Goal: Task Accomplishment & Management: Use online tool/utility

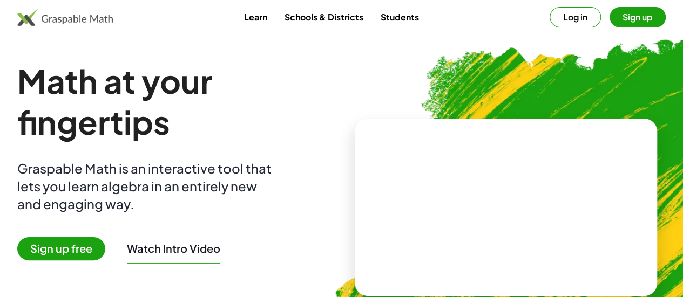
click at [557, 18] on button "Log in" at bounding box center [575, 17] width 51 height 21
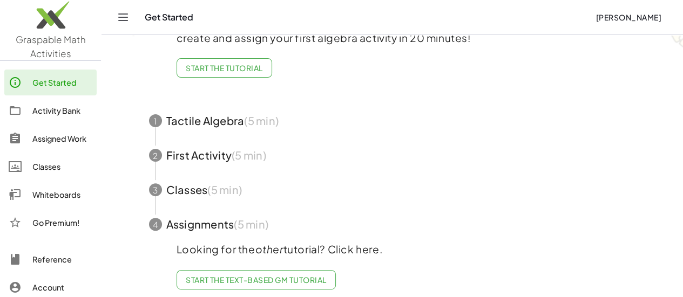
scroll to position [98, 0]
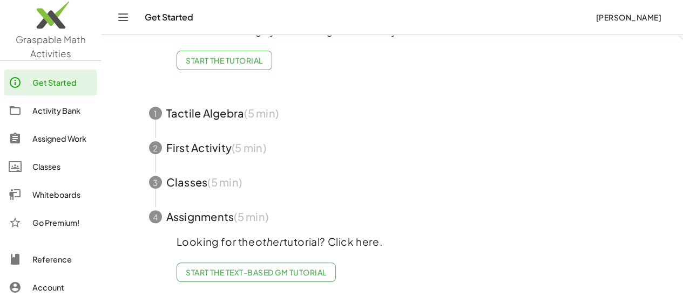
click at [188, 150] on span "button" at bounding box center [392, 148] width 513 height 35
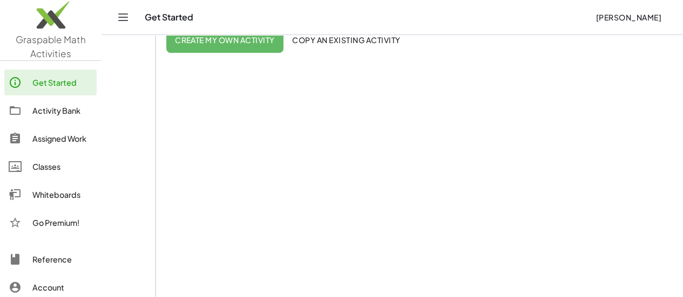
scroll to position [123, 0]
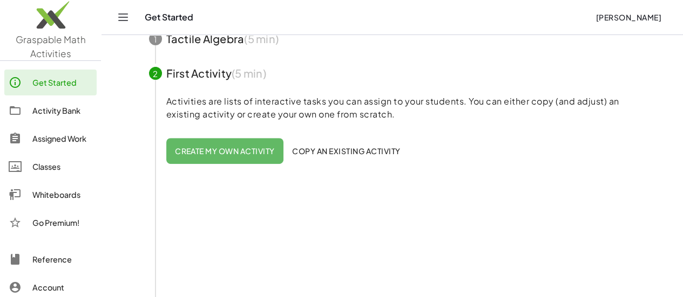
click at [218, 159] on button "Create my own activity" at bounding box center [224, 151] width 117 height 26
click at [250, 152] on span "Create my own activity" at bounding box center [225, 151] width 100 height 10
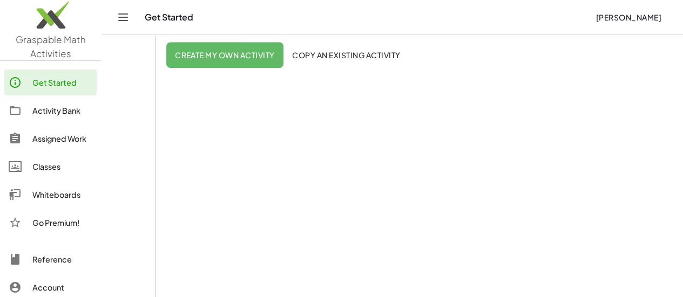
scroll to position [159, 0]
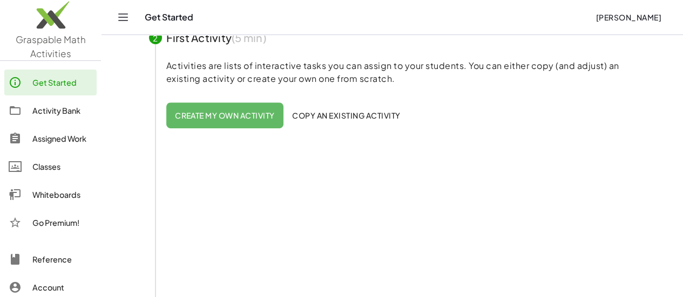
click at [388, 114] on span "Copy an existing activity" at bounding box center [346, 116] width 108 height 10
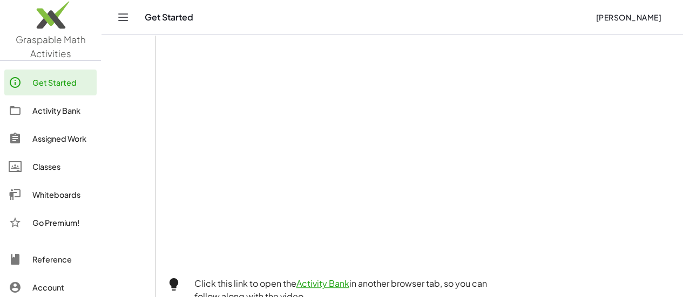
scroll to position [123, 0]
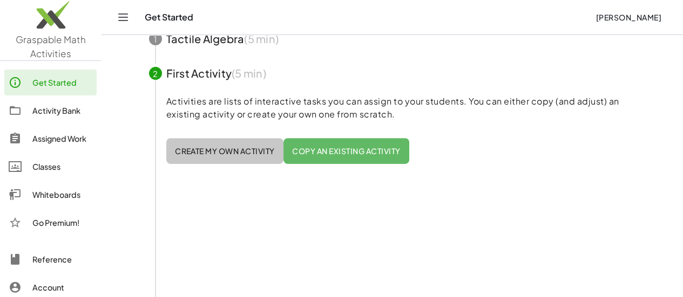
click at [240, 153] on span "Create my own activity" at bounding box center [225, 151] width 100 height 10
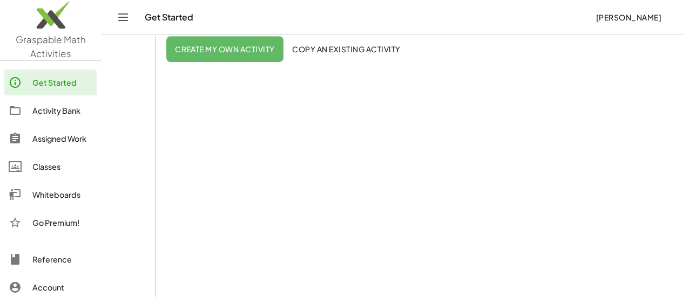
scroll to position [237, 0]
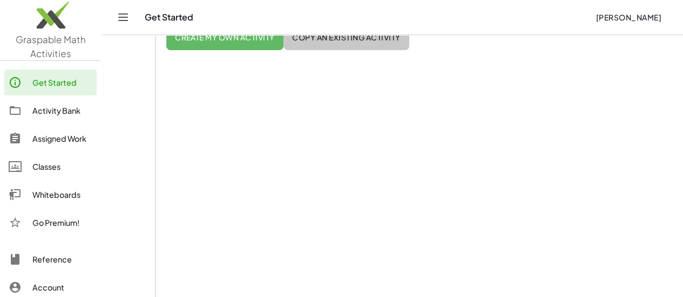
click at [345, 44] on button "Copy an existing activity" at bounding box center [346, 37] width 126 height 26
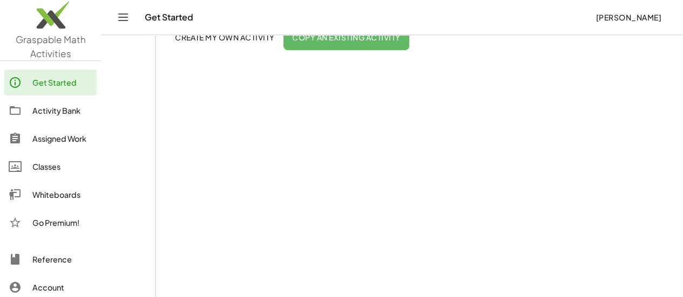
scroll to position [457, 0]
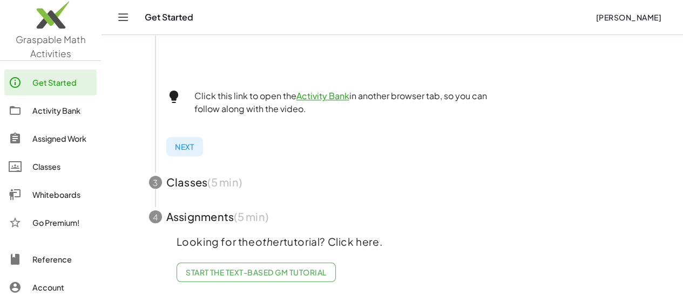
click at [211, 178] on span "button" at bounding box center [392, 182] width 513 height 35
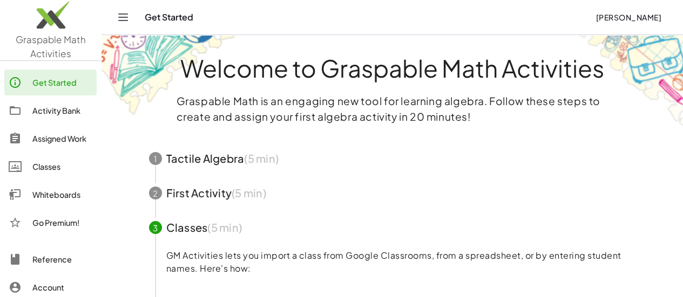
scroll to position [0, 0]
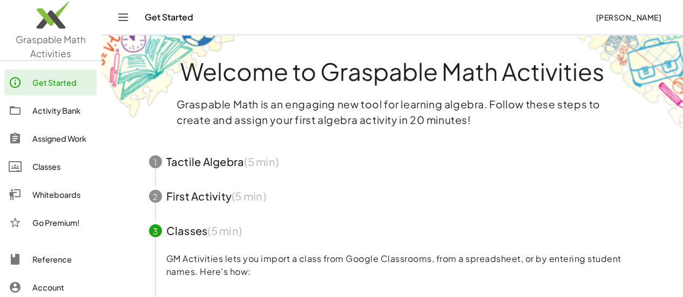
click at [212, 209] on span "button" at bounding box center [392, 196] width 513 height 35
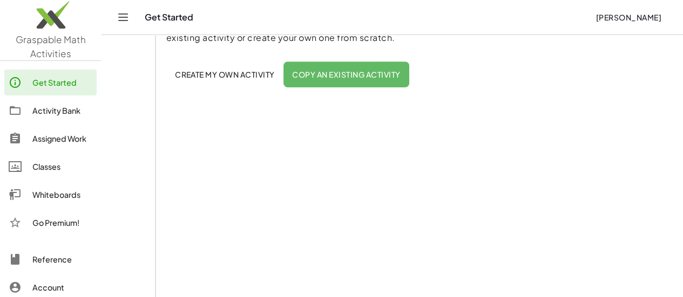
scroll to position [188, 0]
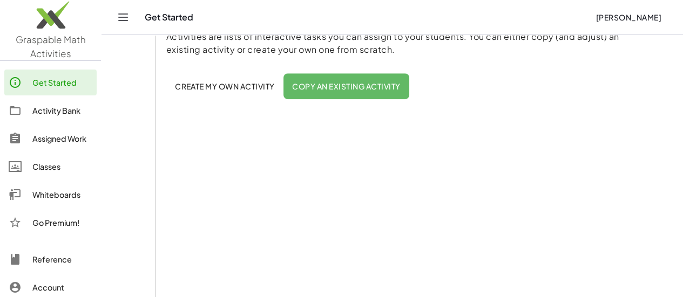
click at [253, 86] on span "Create my own activity" at bounding box center [225, 87] width 100 height 10
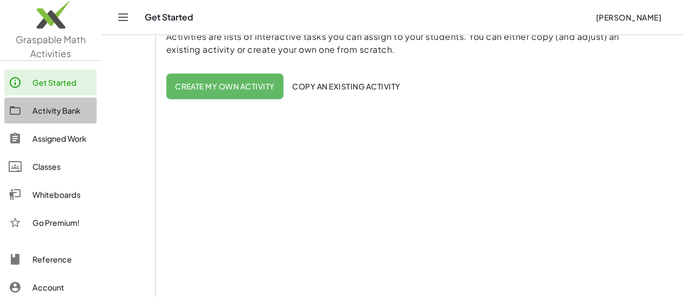
click at [49, 116] on div "Activity Bank" at bounding box center [62, 110] width 60 height 13
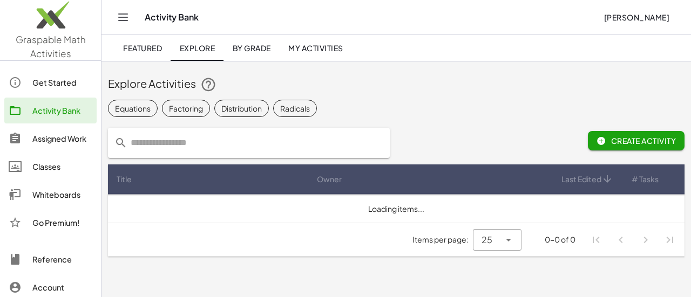
click at [647, 147] on button "Create Activity" at bounding box center [636, 140] width 97 height 19
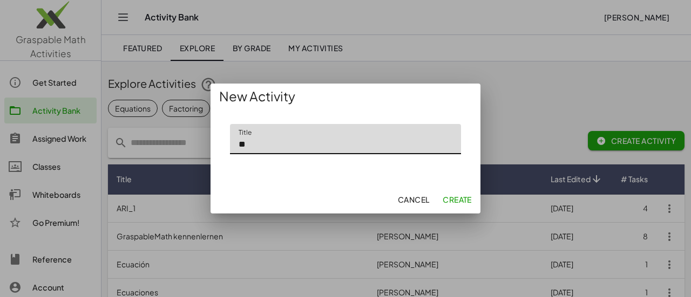
type input "*"
type input "**********"
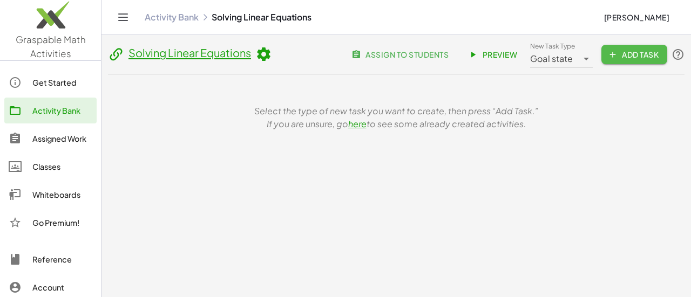
click at [614, 58] on icon "button" at bounding box center [613, 55] width 10 height 10
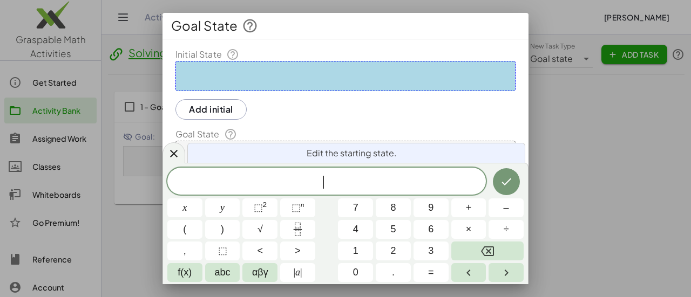
click at [553, 91] on div at bounding box center [345, 148] width 691 height 297
click at [503, 20] on div "Goal State" at bounding box center [345, 26] width 366 height 26
click at [272, 66] on div at bounding box center [345, 76] width 340 height 30
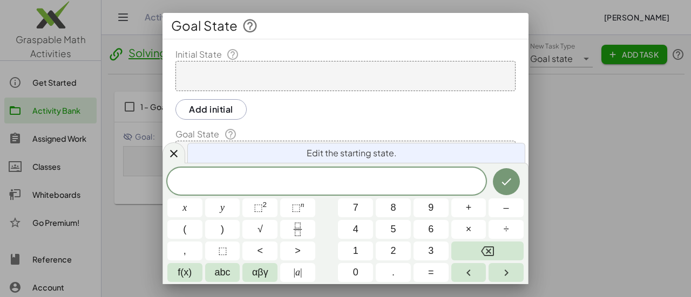
click at [242, 25] on icon at bounding box center [250, 26] width 16 height 16
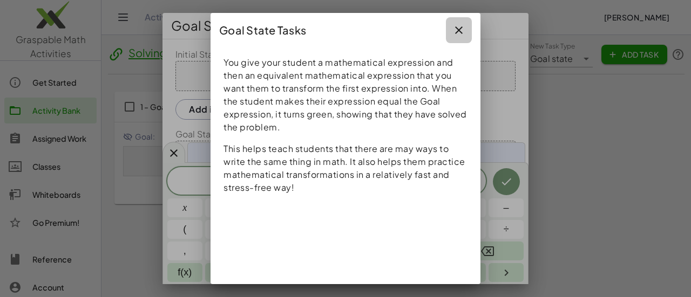
click at [462, 23] on button "button" at bounding box center [459, 30] width 26 height 26
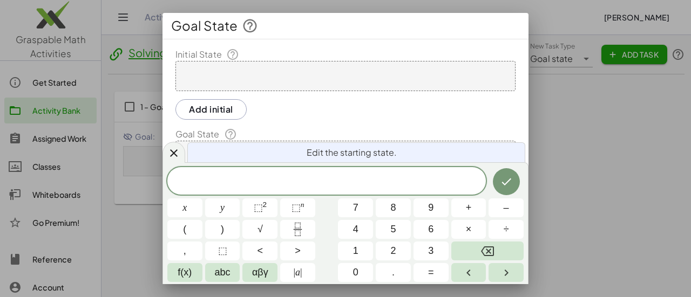
click at [575, 124] on div at bounding box center [345, 148] width 691 height 297
click at [238, 72] on div at bounding box center [345, 76] width 340 height 30
click at [318, 151] on span "Edit the starting state." at bounding box center [352, 152] width 90 height 13
click at [242, 98] on div "Initial State Add initial Goal State Add goal Show goal state Allow commuted an…" at bounding box center [345, 201] width 366 height 306
click at [180, 148] on div at bounding box center [173, 152] width 23 height 21
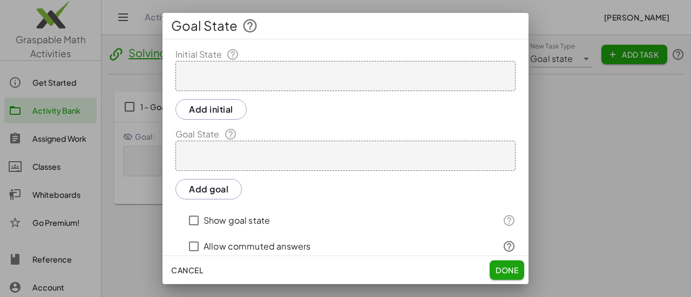
click at [206, 189] on button "Add goal" at bounding box center [208, 189] width 66 height 21
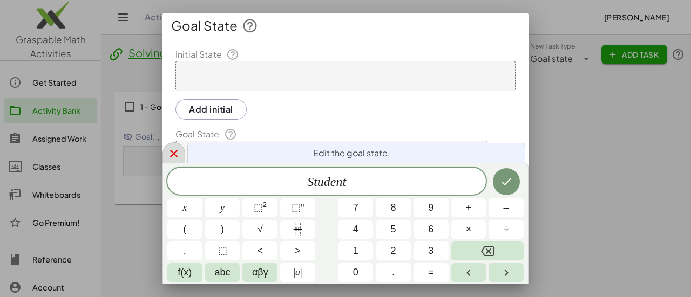
click at [169, 145] on div at bounding box center [173, 153] width 23 height 21
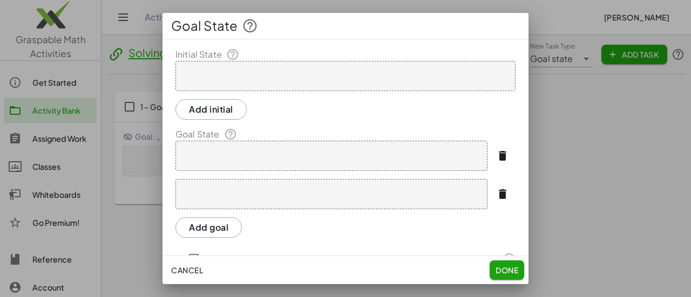
click at [183, 118] on button "Add initial" at bounding box center [210, 109] width 71 height 21
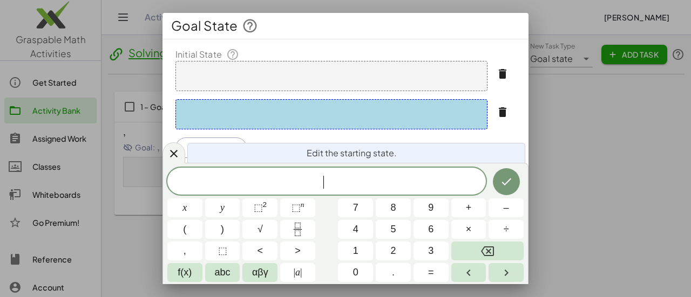
click at [242, 29] on icon at bounding box center [250, 26] width 16 height 16
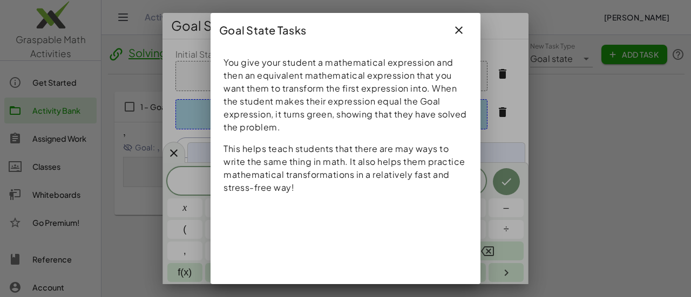
drag, startPoint x: 456, startPoint y: 24, endPoint x: 344, endPoint y: 196, distance: 204.8
click at [344, 196] on div "Goal State Tasks You give your student a mathematical expression and then an eq…" at bounding box center [346, 149] width 270 height 272
click at [461, 31] on icon "button" at bounding box center [458, 30] width 13 height 13
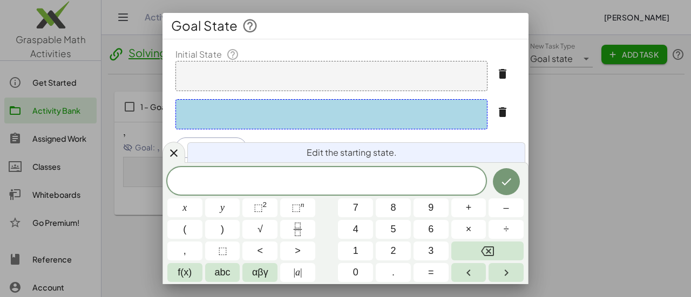
click at [225, 76] on div at bounding box center [331, 76] width 312 height 30
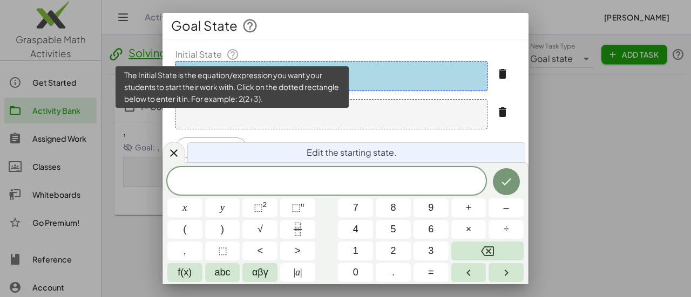
click at [231, 51] on icon at bounding box center [232, 54] width 13 height 13
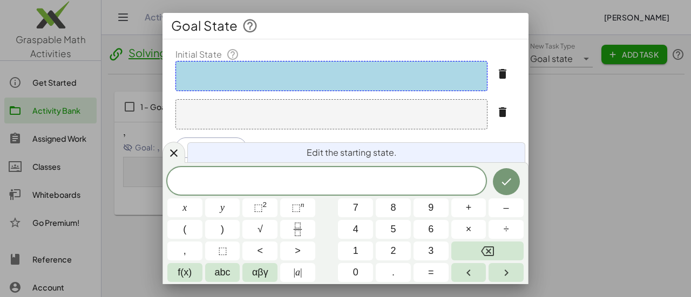
click at [381, 92] on div "Initial State Add initial Goal State Add goal Show goal state Allow commuted an…" at bounding box center [345, 239] width 366 height 382
click at [348, 177] on span at bounding box center [326, 182] width 318 height 16
click at [379, 180] on span "4 x − 3 = − 3 ​" at bounding box center [326, 182] width 318 height 15
click at [501, 181] on icon "Done" at bounding box center [506, 181] width 13 height 13
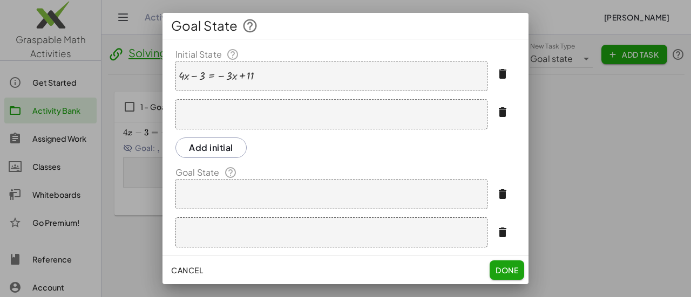
click at [220, 187] on div at bounding box center [331, 194] width 312 height 30
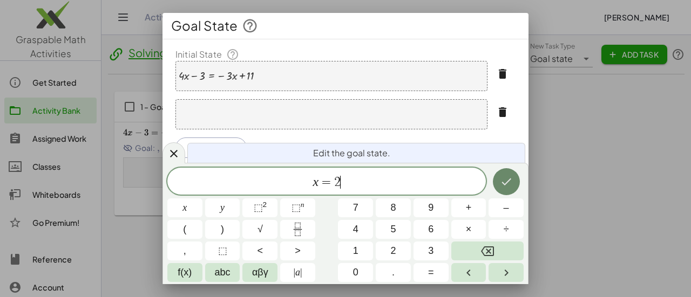
click at [513, 181] on button "Done" at bounding box center [506, 181] width 27 height 27
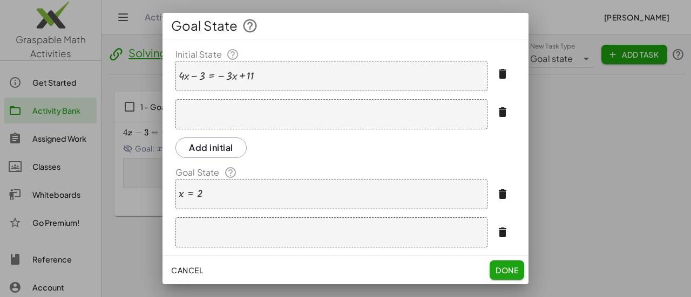
click at [302, 112] on div at bounding box center [331, 114] width 312 height 30
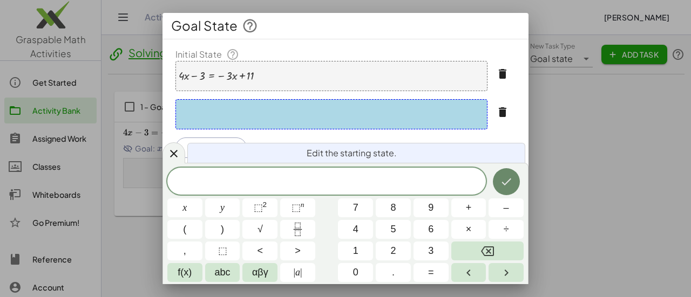
click at [510, 182] on icon "Done" at bounding box center [506, 181] width 13 height 13
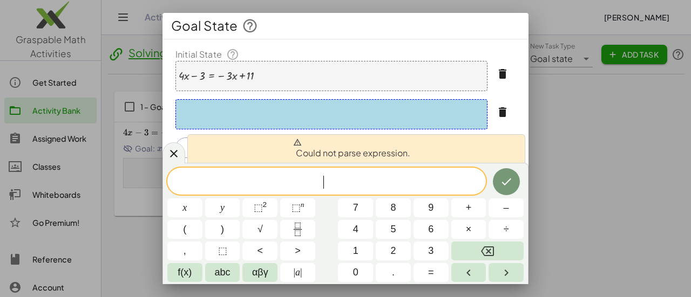
click at [424, 40] on div "Initial State + · 4 · x − 3 = − · 3 · x + 11 Add initial Goal State x = 2 Add g…" at bounding box center [345, 147] width 366 height 216
click at [177, 157] on icon at bounding box center [174, 154] width 8 height 8
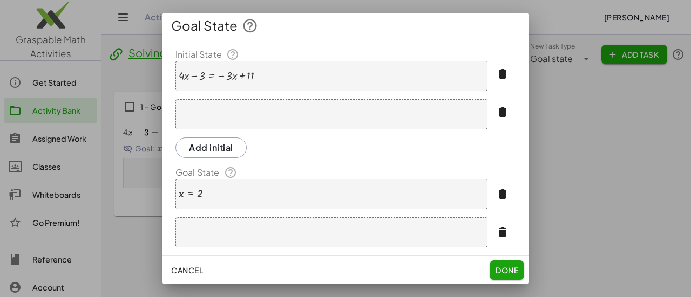
click at [322, 115] on div at bounding box center [331, 114] width 312 height 30
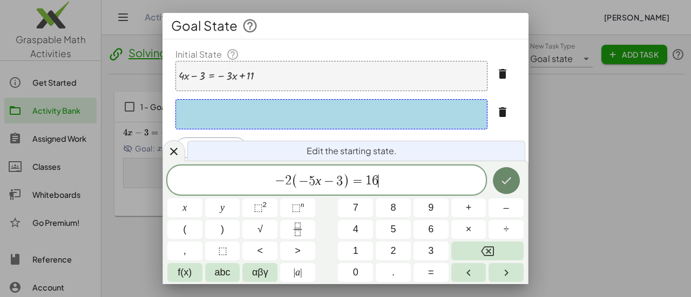
click at [508, 175] on icon "Done" at bounding box center [506, 180] width 13 height 13
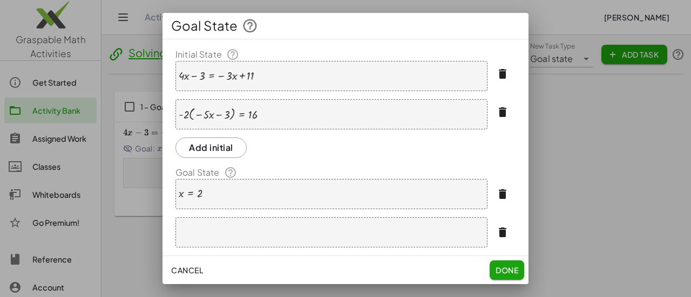
click at [272, 233] on div at bounding box center [331, 233] width 312 height 30
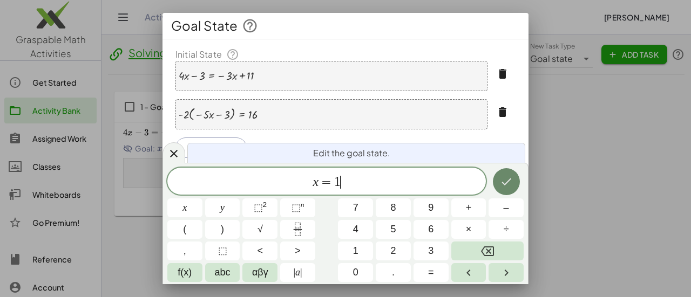
click at [515, 177] on button "Done" at bounding box center [506, 181] width 27 height 27
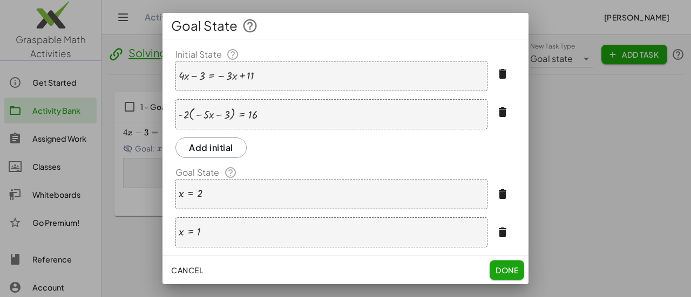
click at [230, 143] on button "Add initial" at bounding box center [210, 148] width 71 height 21
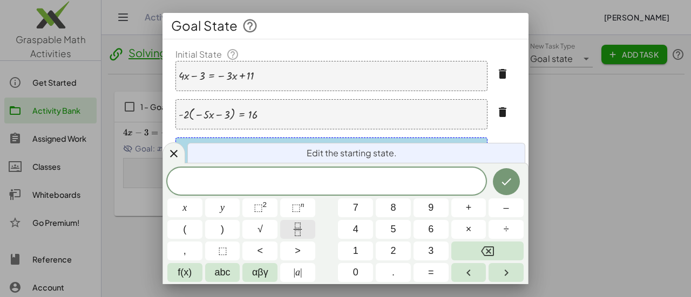
click at [301, 235] on icon "Fraction" at bounding box center [297, 229] width 13 height 13
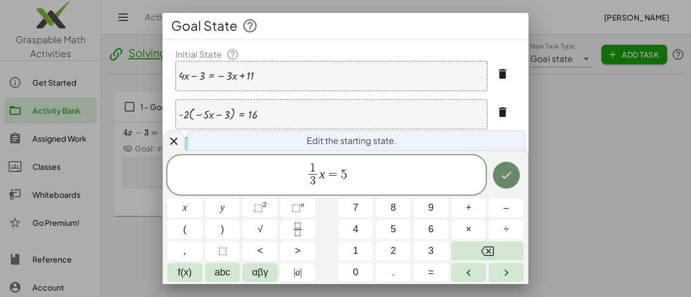
click at [502, 179] on icon "Done" at bounding box center [506, 175] width 13 height 13
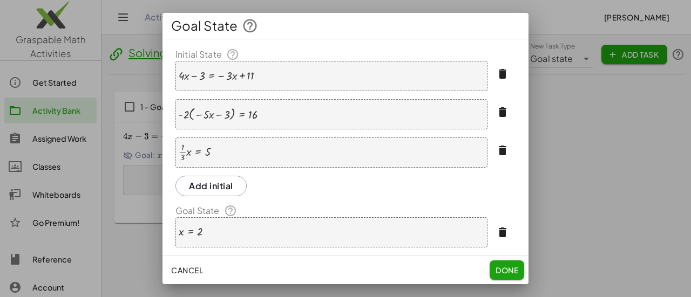
click at [351, 165] on div "· · 1 · 3 · x = 5" at bounding box center [331, 153] width 312 height 30
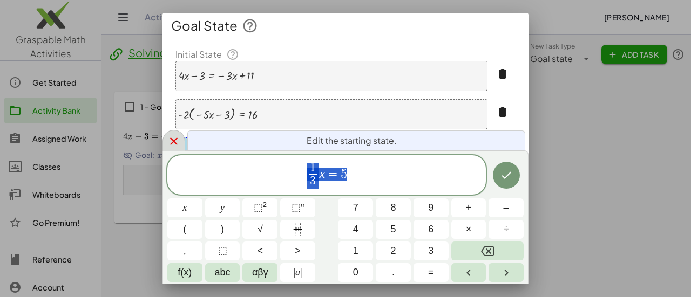
click at [171, 141] on icon at bounding box center [173, 141] width 13 height 13
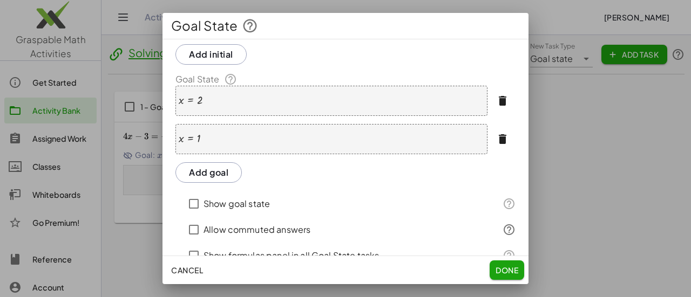
scroll to position [140, 0]
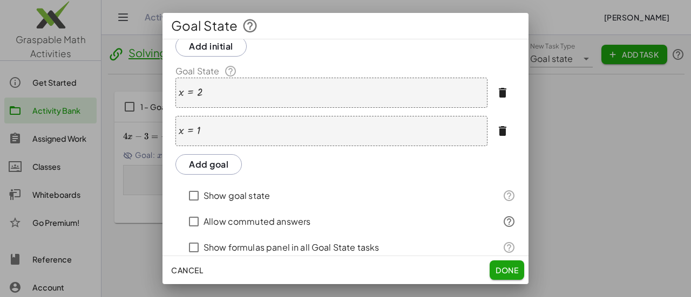
click at [225, 164] on button "Add goal" at bounding box center [208, 164] width 66 height 21
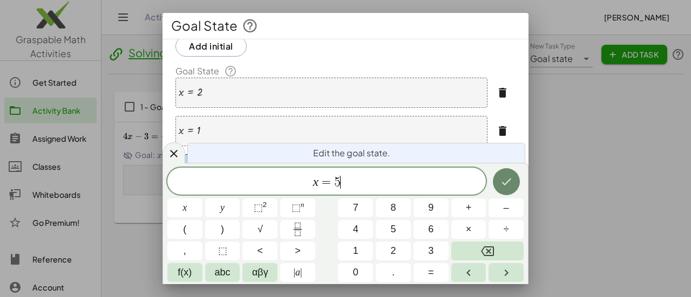
click at [514, 179] on button "Done" at bounding box center [506, 181] width 27 height 27
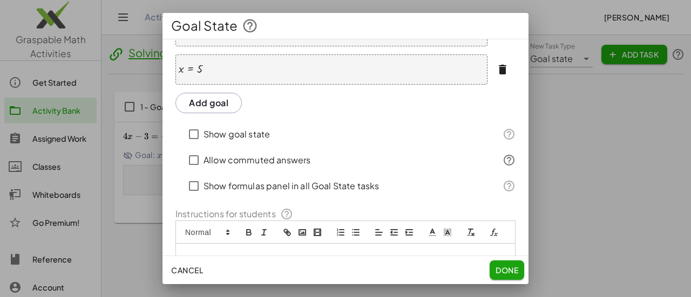
scroll to position [298, 0]
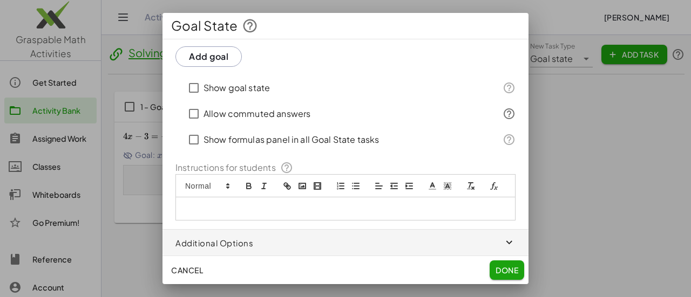
click at [511, 268] on span "Done" at bounding box center [507, 271] width 23 height 10
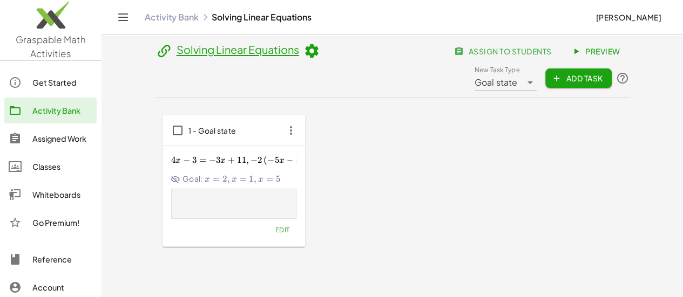
click at [188, 126] on span "1 – Goal state" at bounding box center [212, 131] width 48 height 10
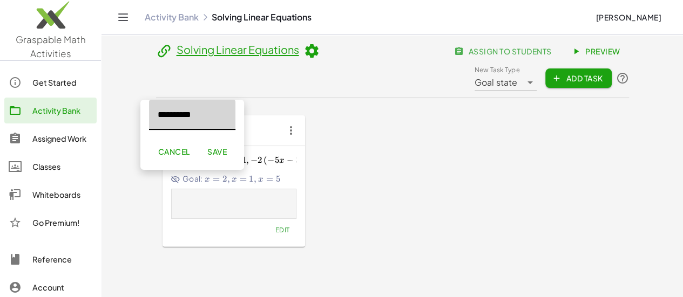
drag, startPoint x: 199, startPoint y: 120, endPoint x: 156, endPoint y: 106, distance: 44.7
click at [156, 106] on input "**********" at bounding box center [192, 115] width 86 height 30
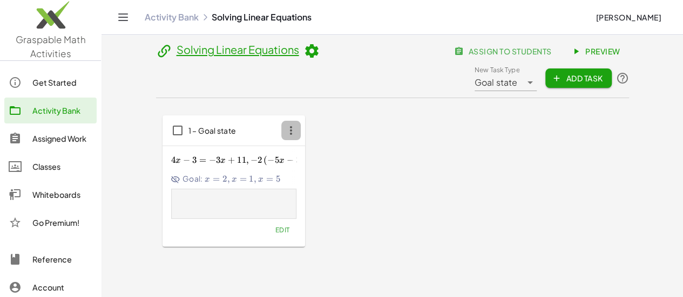
click at [281, 121] on icon "button" at bounding box center [290, 130] width 19 height 19
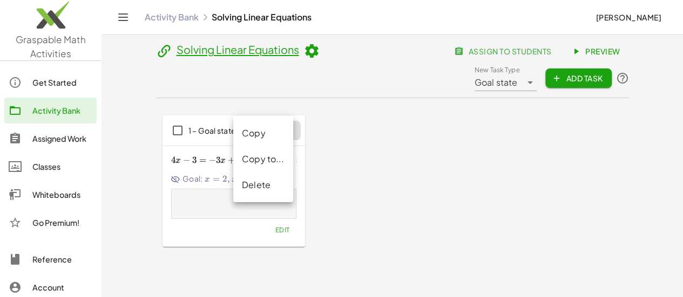
click at [192, 155] on span "3 =" at bounding box center [200, 160] width 17 height 11
click at [275, 226] on span "Edit" at bounding box center [282, 230] width 15 height 8
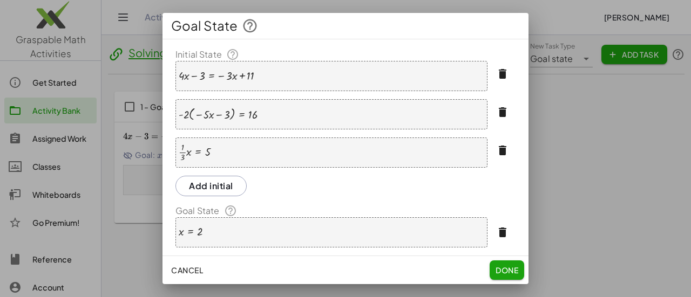
click at [550, 223] on div at bounding box center [345, 148] width 691 height 297
click at [506, 272] on span "Done" at bounding box center [507, 271] width 23 height 10
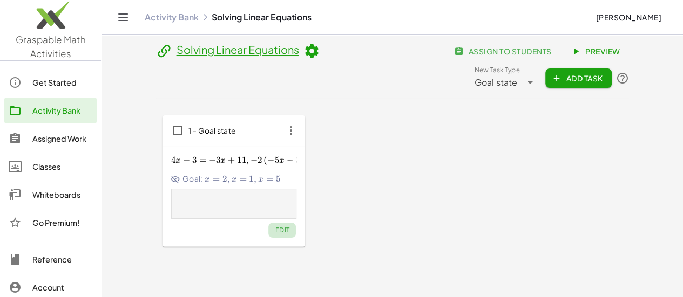
click at [275, 226] on span "Edit" at bounding box center [282, 230] width 15 height 8
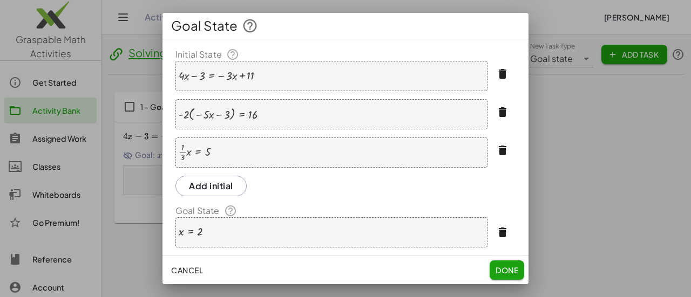
drag, startPoint x: 283, startPoint y: 115, endPoint x: 179, endPoint y: 112, distance: 104.8
click at [179, 112] on div "· - 2 · ( − · 5 · x − 3 ) = 16" at bounding box center [331, 114] width 312 height 30
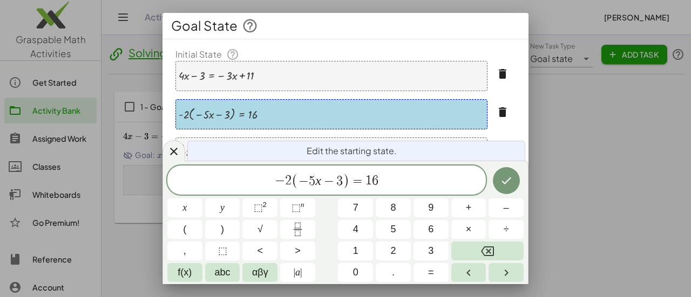
click at [326, 126] on div "· - 2 · ( − · 5 · x − 3 ) = 16" at bounding box center [331, 114] width 312 height 30
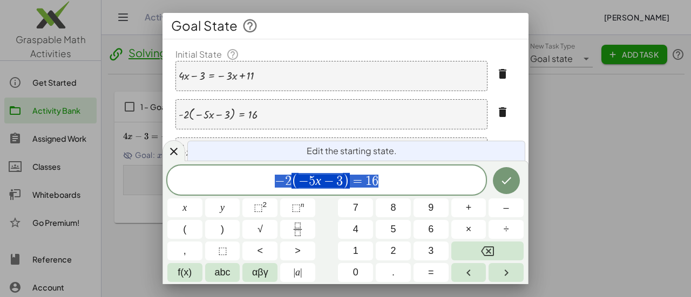
click at [499, 111] on icon "button" at bounding box center [502, 112] width 13 height 13
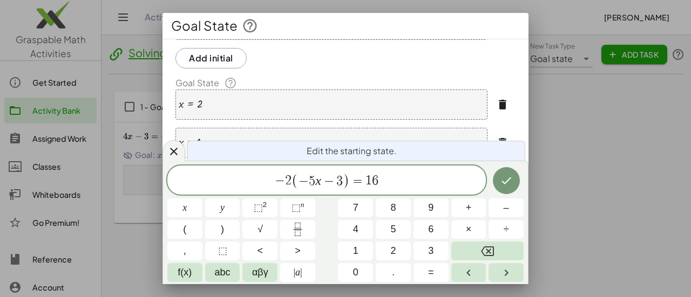
scroll to position [104, 0]
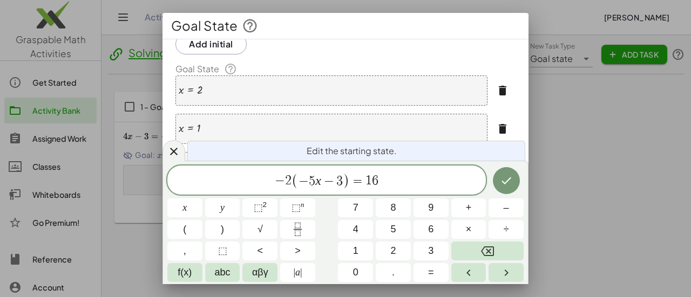
click at [497, 123] on icon "button" at bounding box center [502, 129] width 13 height 13
click at [172, 143] on div at bounding box center [173, 150] width 23 height 21
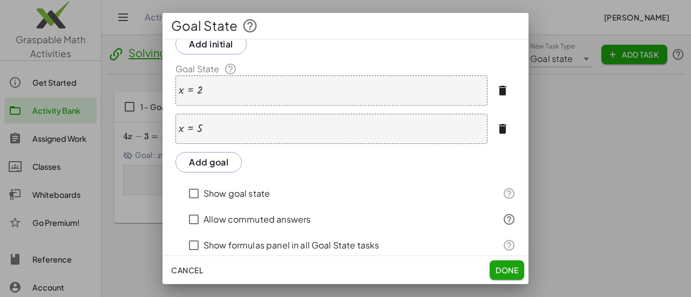
click at [511, 267] on span "Done" at bounding box center [507, 271] width 23 height 10
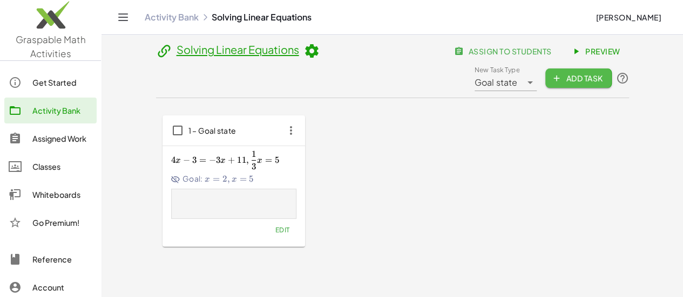
click at [602, 73] on span "Add Task" at bounding box center [578, 78] width 49 height 10
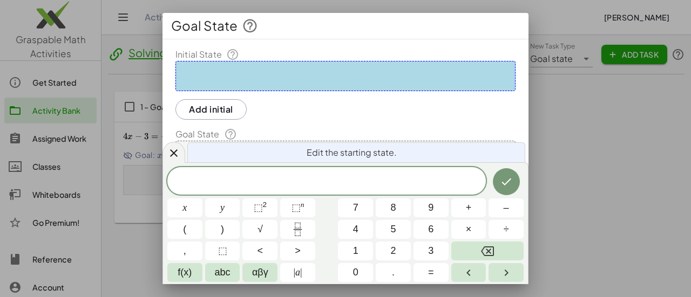
click at [268, 81] on div at bounding box center [345, 76] width 340 height 30
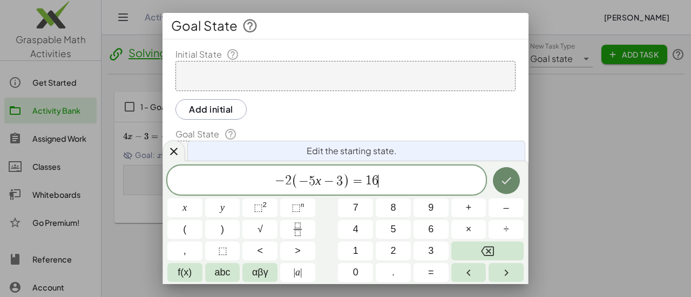
click at [493, 179] on button "Done" at bounding box center [506, 180] width 27 height 27
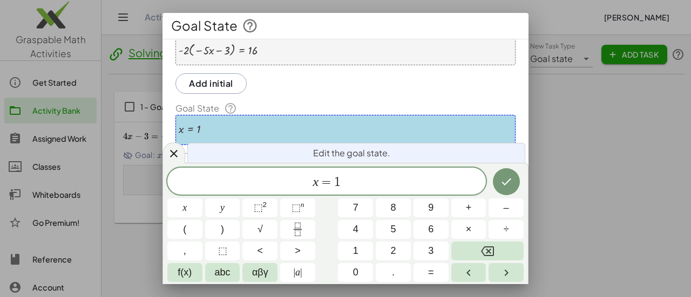
scroll to position [74, 0]
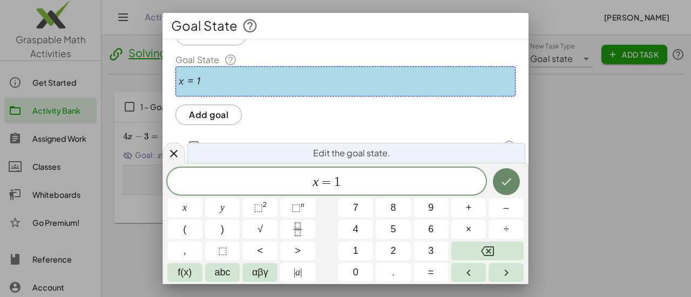
click at [510, 185] on icon "Done" at bounding box center [506, 181] width 13 height 13
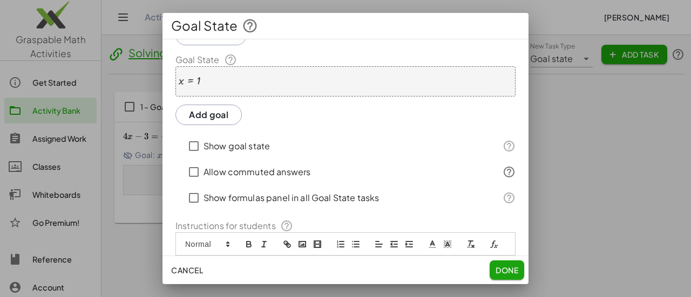
click at [514, 269] on span "Done" at bounding box center [507, 271] width 23 height 10
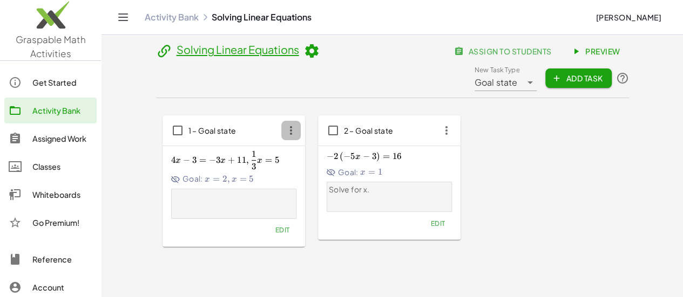
click at [281, 121] on icon "button" at bounding box center [290, 130] width 19 height 19
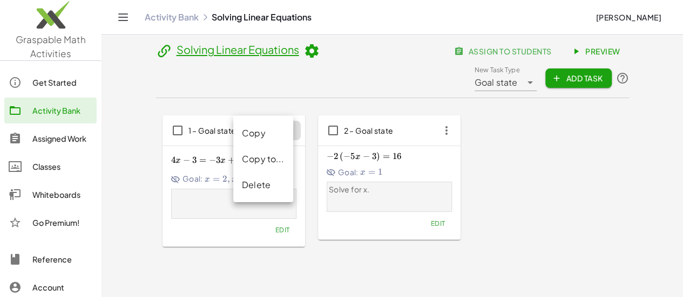
click at [228, 214] on div "4 x − 3 = − 3 x + 11 , 1 3 x = 5 4x-3=-3x+11, \frac{1}{3}x=5 4 x − 3 = − 3 x + …" at bounding box center [233, 196] width 143 height 100
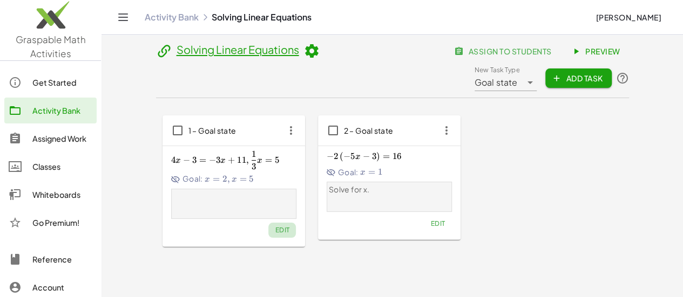
click at [275, 226] on span "Edit" at bounding box center [282, 230] width 15 height 8
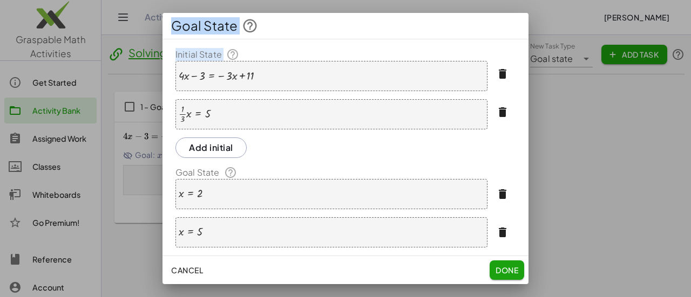
drag, startPoint x: 233, startPoint y: 116, endPoint x: 157, endPoint y: 101, distance: 77.0
click at [157, 101] on div "Goal State Initial State + · 4 · x − 3 = − · 3 · x + 11 · · 1 · 3 · x = 5 Add i…" at bounding box center [345, 148] width 691 height 297
click at [191, 111] on div at bounding box center [195, 114] width 32 height 18
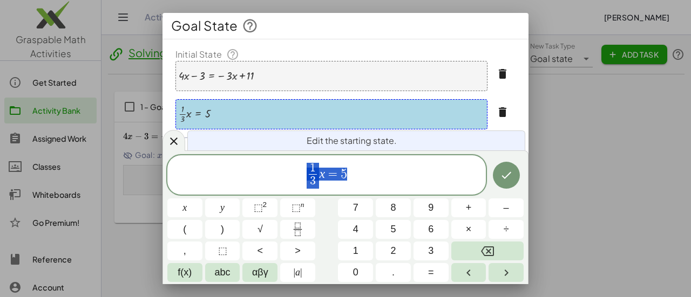
click at [191, 111] on div at bounding box center [195, 114] width 32 height 18
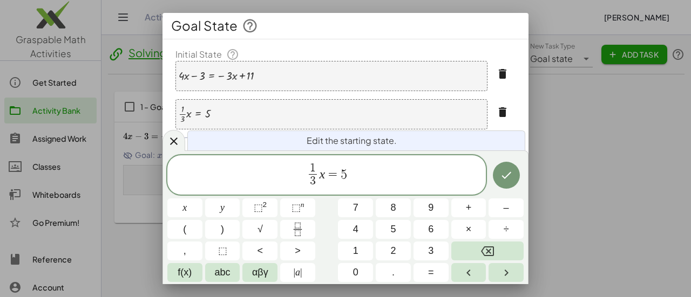
click at [191, 111] on div at bounding box center [195, 114] width 32 height 18
click at [500, 119] on button "button" at bounding box center [503, 112] width 26 height 26
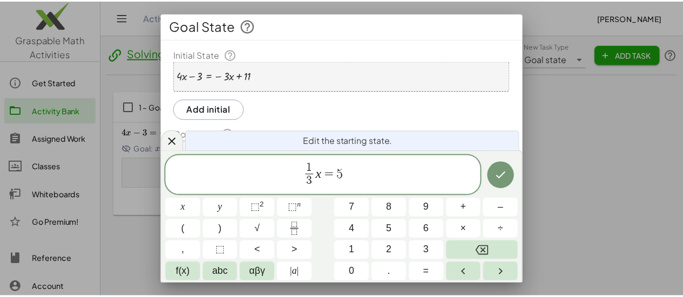
scroll to position [127, 0]
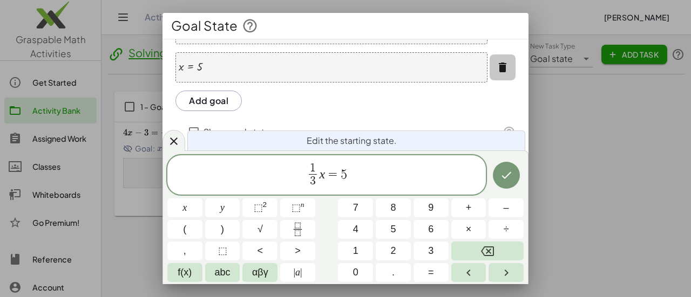
click at [496, 71] on icon "button" at bounding box center [502, 67] width 13 height 13
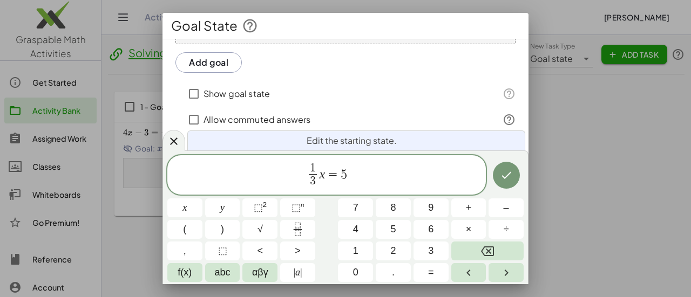
click at [169, 128] on div "Initial State + · 4 · x − 3 = − · 3 · x + 11 Add initial Goal State x = 2 Add g…" at bounding box center [345, 74] width 366 height 306
click at [173, 137] on icon at bounding box center [173, 141] width 13 height 13
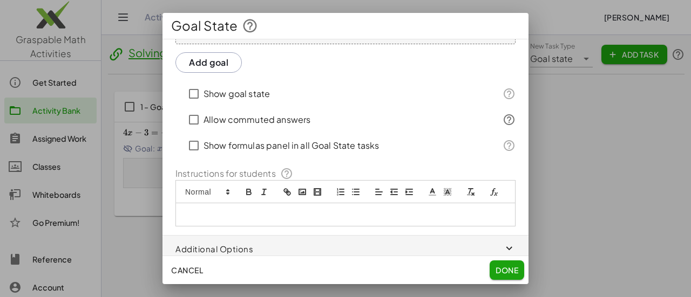
click at [500, 269] on span "Done" at bounding box center [507, 271] width 23 height 10
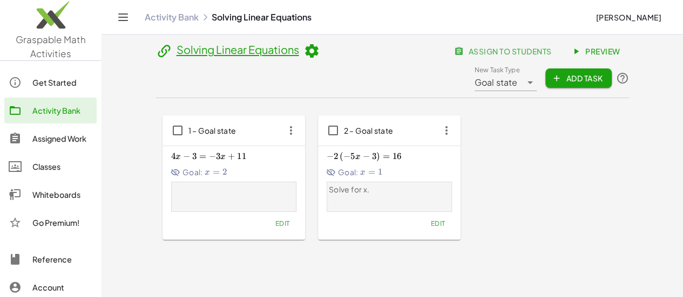
click at [561, 73] on icon "button" at bounding box center [557, 78] width 10 height 10
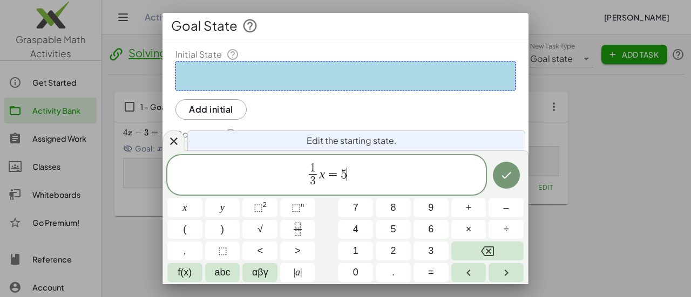
click at [272, 76] on div at bounding box center [345, 76] width 340 height 30
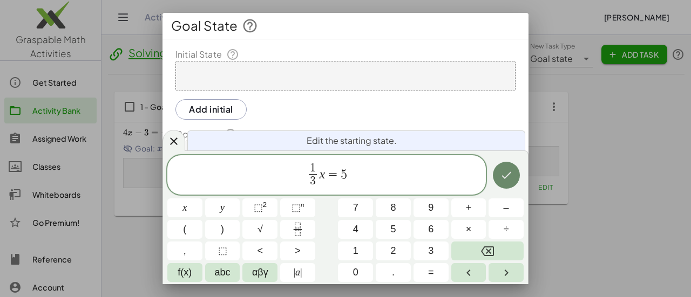
click at [507, 173] on icon "Done" at bounding box center [506, 175] width 13 height 13
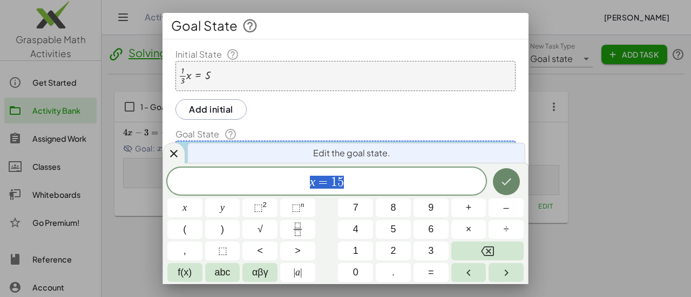
click at [510, 184] on icon "Done" at bounding box center [506, 181] width 13 height 13
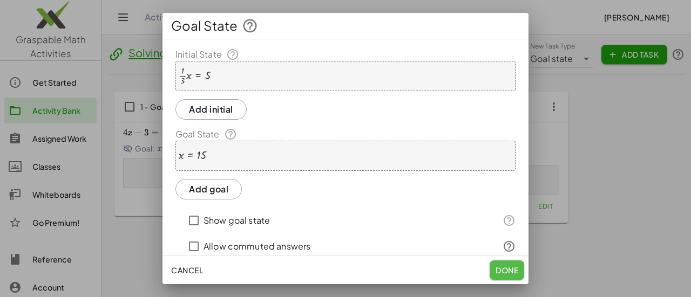
click at [503, 269] on span "Done" at bounding box center [507, 271] width 23 height 10
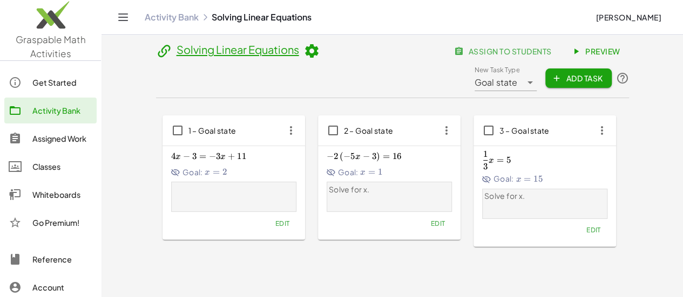
click at [56, 134] on div "Assigned Work" at bounding box center [62, 138] width 60 height 13
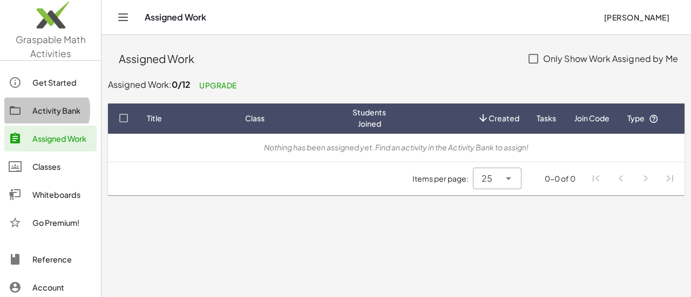
click at [56, 105] on div "Activity Bank" at bounding box center [62, 110] width 60 height 13
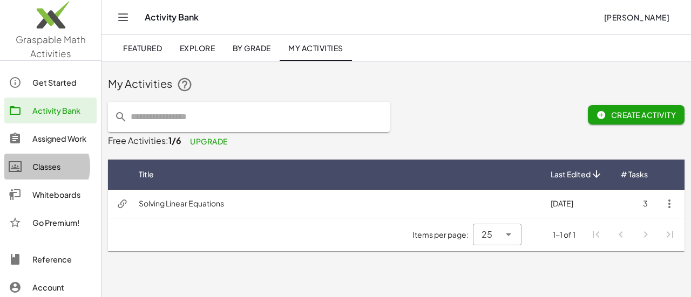
click at [60, 167] on div "Classes" at bounding box center [62, 166] width 60 height 13
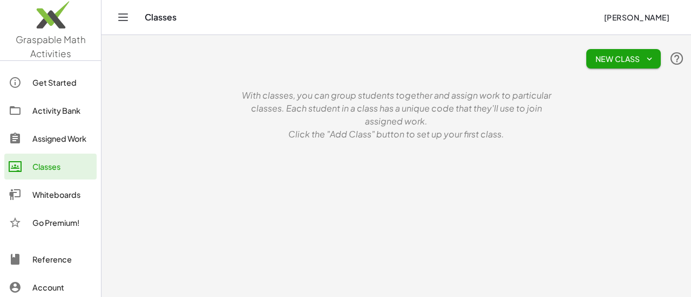
click at [64, 182] on link "Whiteboards" at bounding box center [50, 195] width 92 height 26
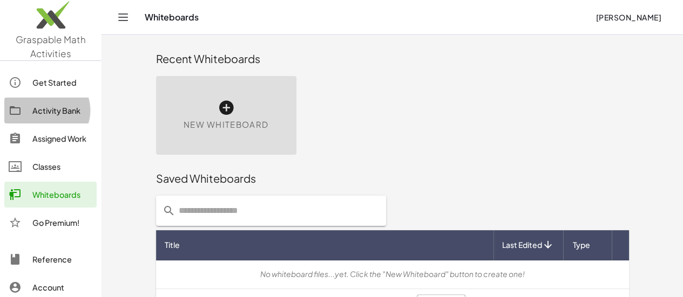
click at [59, 105] on div "Activity Bank" at bounding box center [62, 110] width 60 height 13
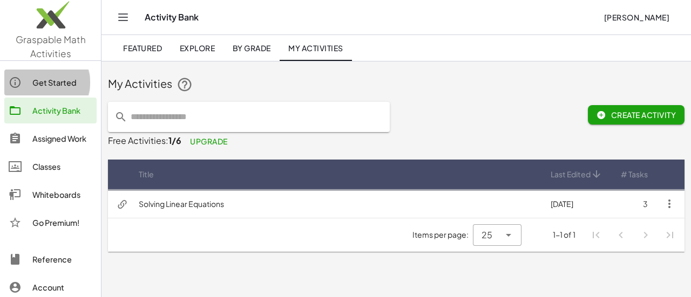
click at [46, 89] on link "Get Started" at bounding box center [50, 83] width 92 height 26
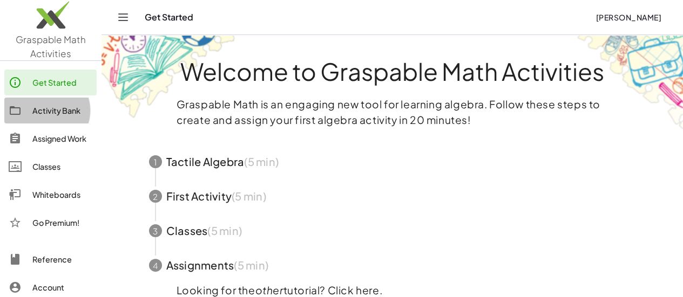
click at [51, 113] on div "Activity Bank" at bounding box center [62, 110] width 60 height 13
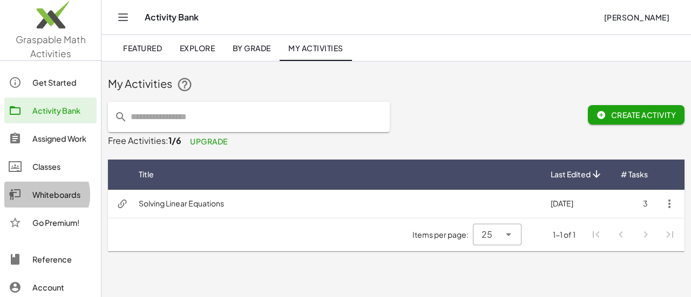
click at [58, 191] on div "Whiteboards" at bounding box center [62, 194] width 60 height 13
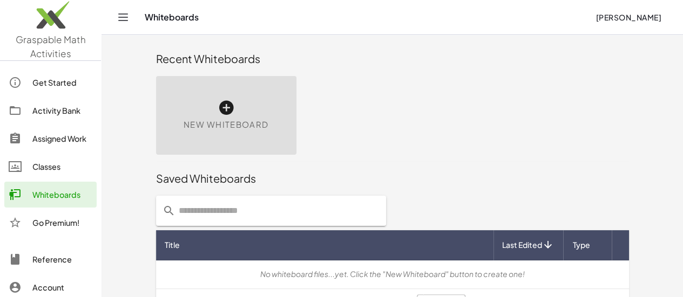
click at [218, 106] on icon at bounding box center [226, 107] width 17 height 17
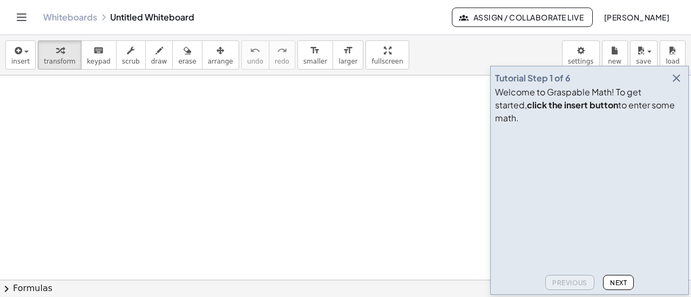
click at [22, 16] on icon "Toggle navigation" at bounding box center [21, 17] width 13 height 13
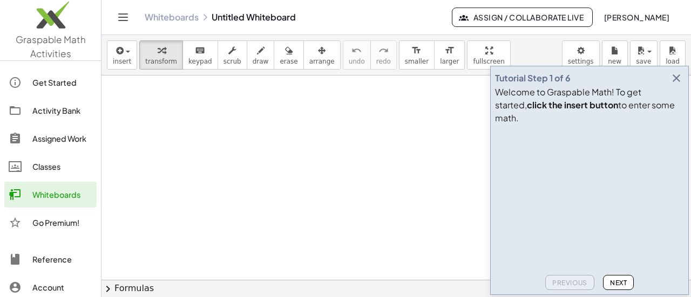
click at [44, 83] on div "Get Started" at bounding box center [62, 82] width 60 height 13
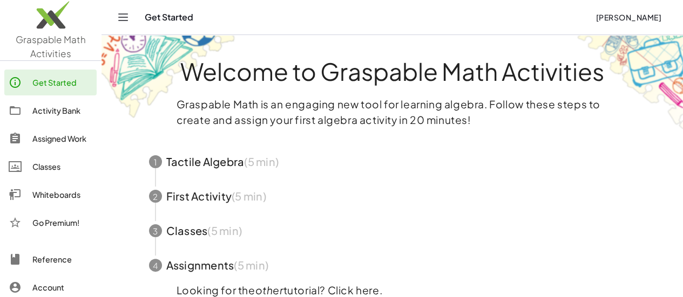
click at [284, 263] on span "button" at bounding box center [392, 265] width 513 height 35
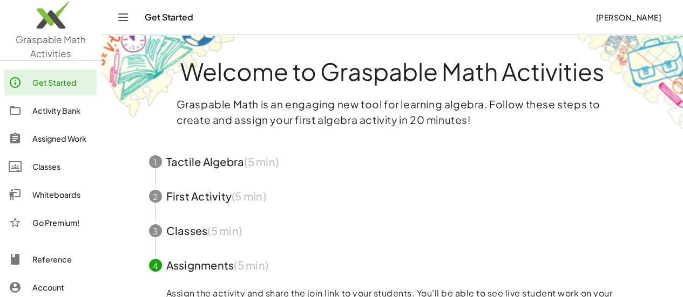
click at [621, 180] on span "button" at bounding box center [392, 196] width 513 height 35
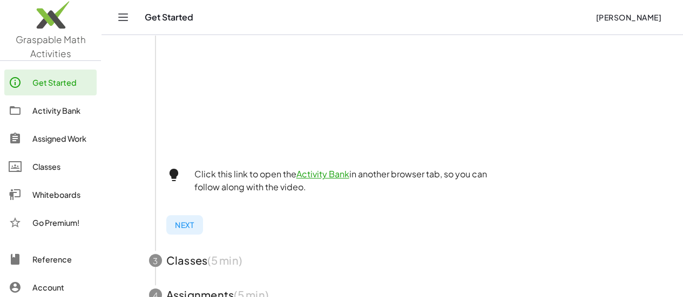
scroll to position [457, 0]
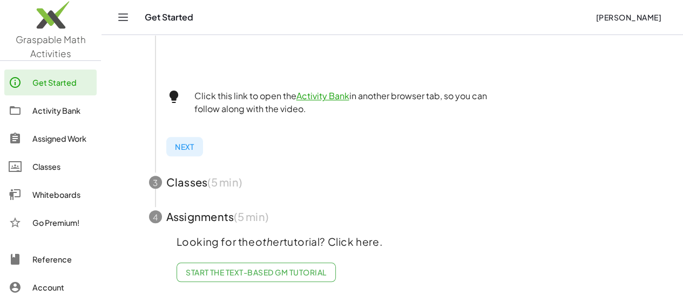
click at [210, 211] on span "button" at bounding box center [392, 217] width 513 height 35
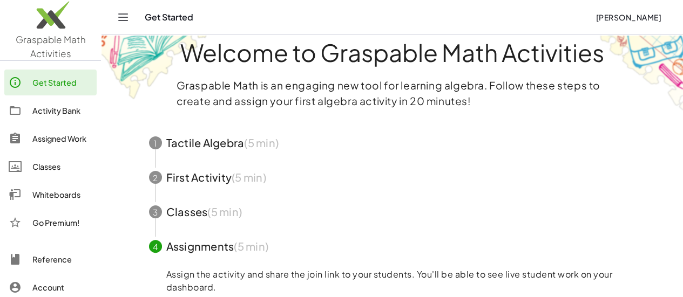
scroll to position [67, 0]
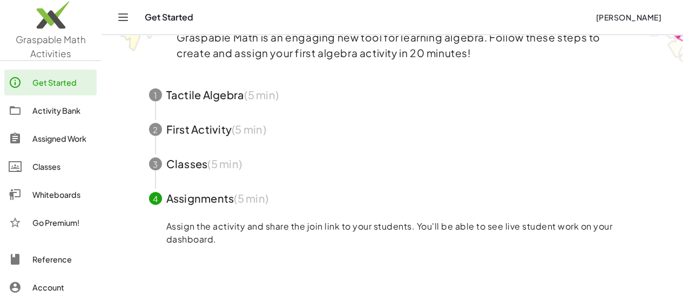
click at [186, 125] on span "button" at bounding box center [392, 129] width 513 height 35
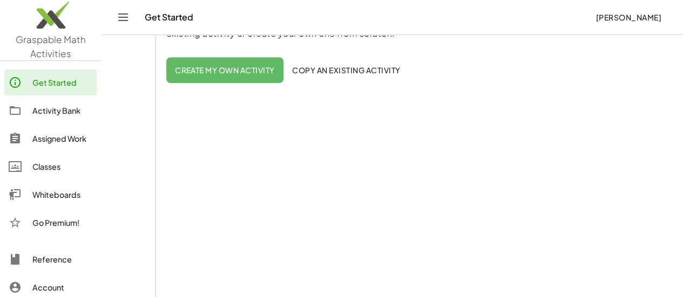
scroll to position [248, 0]
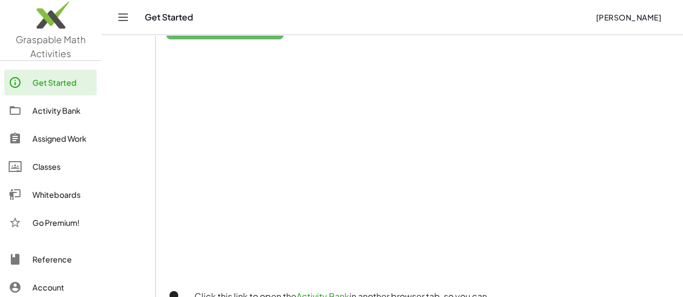
click at [63, 111] on div "Activity Bank" at bounding box center [62, 110] width 60 height 13
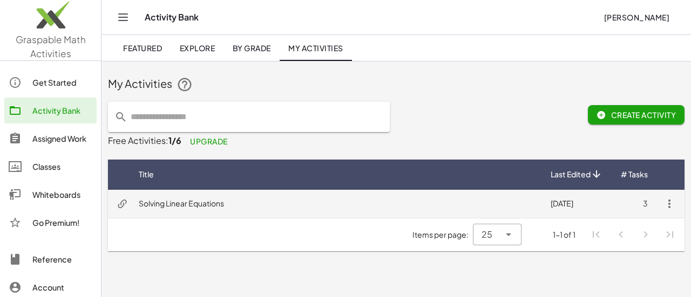
click at [216, 202] on td "Solving Linear Equations" at bounding box center [336, 204] width 412 height 28
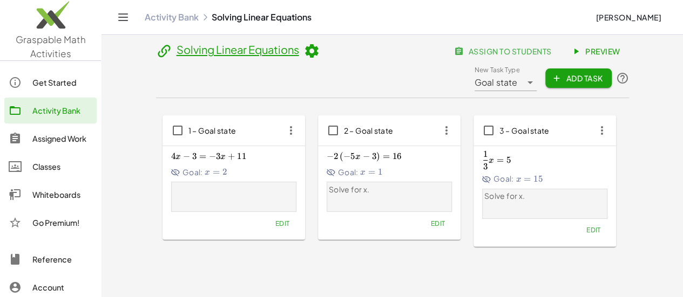
click at [573, 52] on span "Preview" at bounding box center [596, 51] width 47 height 10
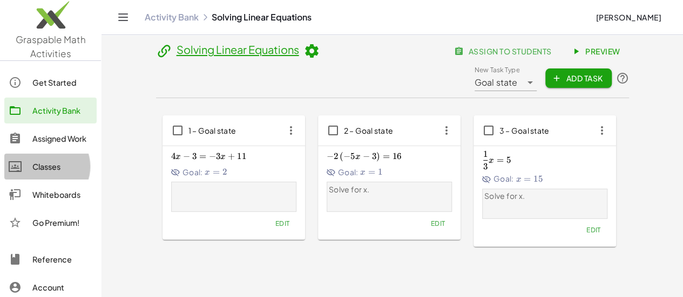
click at [59, 174] on link "Classes" at bounding box center [50, 167] width 92 height 26
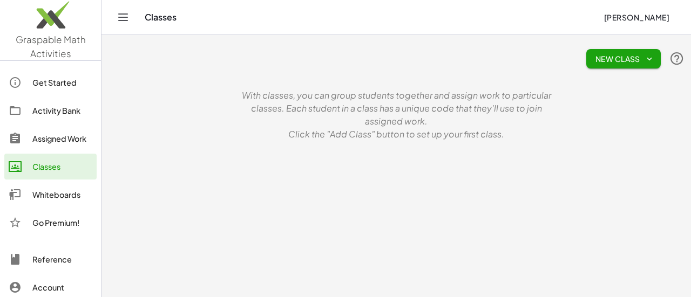
click at [625, 54] on span "New Class" at bounding box center [623, 59] width 57 height 10
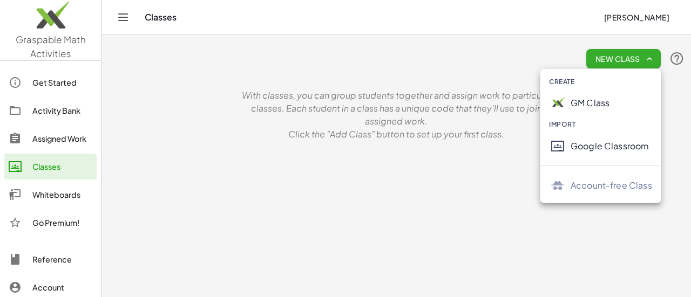
click at [604, 145] on div "Google Classroom" at bounding box center [612, 146] width 82 height 13
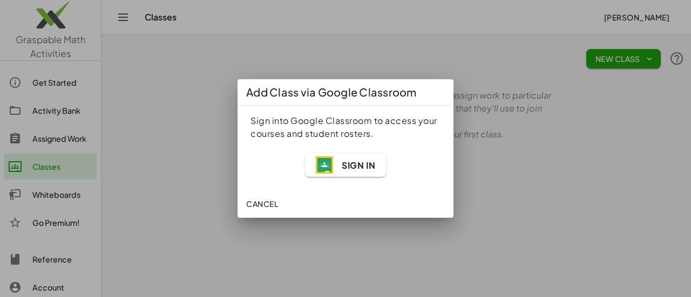
click at [329, 166] on img "button" at bounding box center [324, 165] width 17 height 17
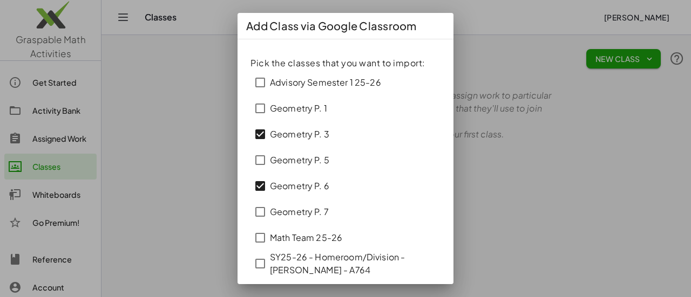
click at [414, 227] on div "Math Team 25-26" at bounding box center [345, 238] width 190 height 26
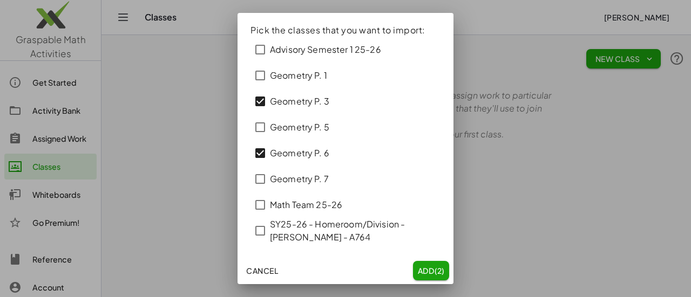
click at [423, 269] on span "Add (2)" at bounding box center [431, 271] width 28 height 10
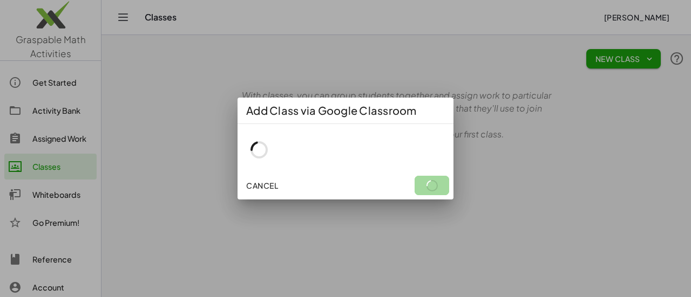
scroll to position [0, 0]
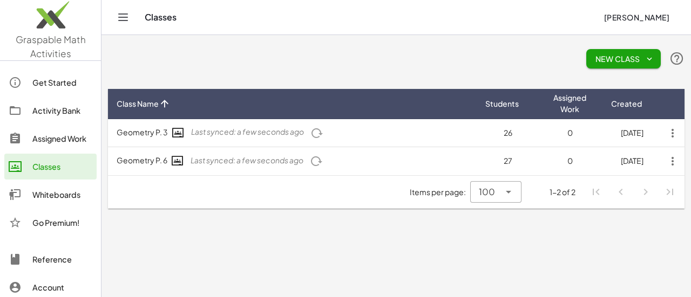
click at [60, 108] on div "Activity Bank" at bounding box center [62, 110] width 60 height 13
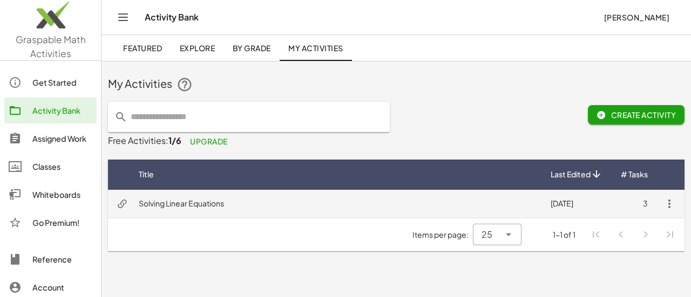
click at [359, 194] on td "Solving Linear Equations" at bounding box center [336, 204] width 412 height 28
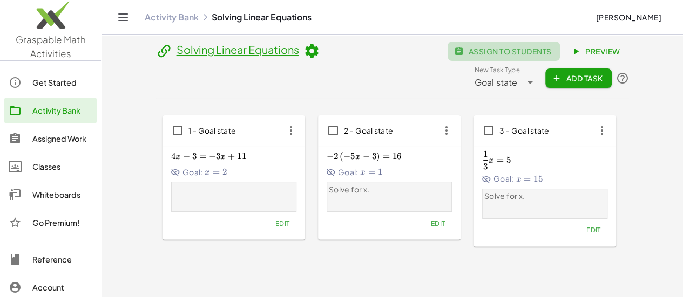
click at [456, 56] on span "assign to students" at bounding box center [503, 51] width 95 height 10
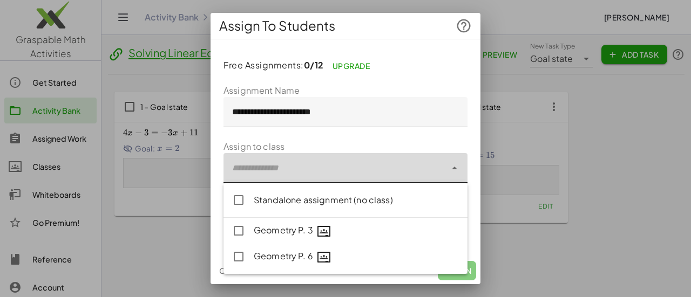
click at [287, 177] on div at bounding box center [334, 168] width 222 height 30
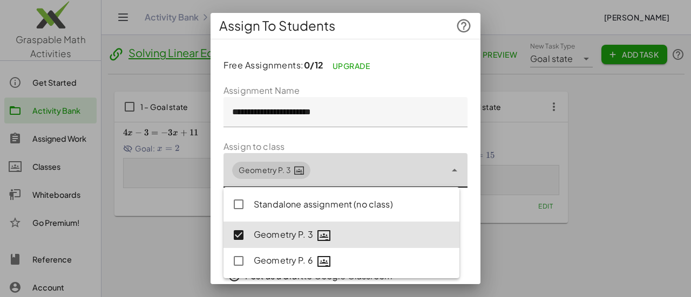
type input "**********"
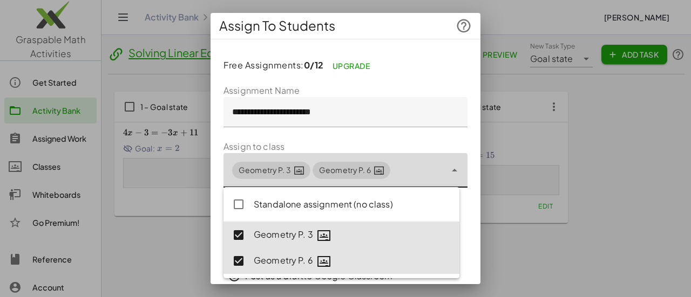
click at [425, 141] on form "**********" at bounding box center [345, 228] width 244 height 288
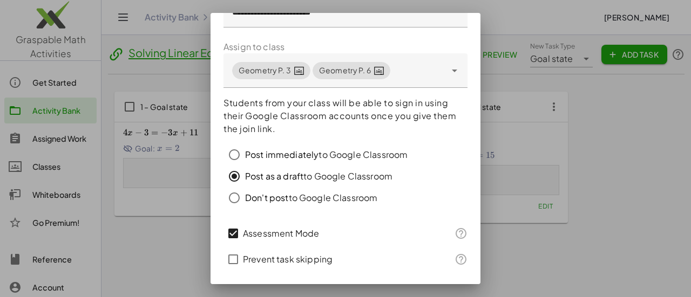
scroll to position [128, 0]
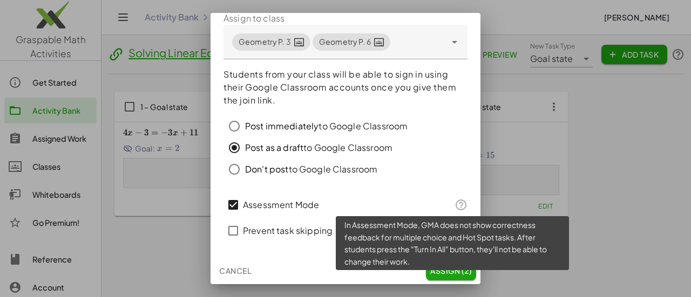
click at [455, 205] on icon at bounding box center [461, 205] width 13 height 13
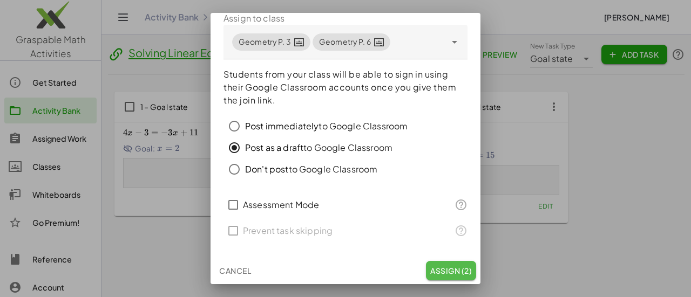
click at [447, 274] on span "Assign (2)" at bounding box center [451, 271] width 42 height 10
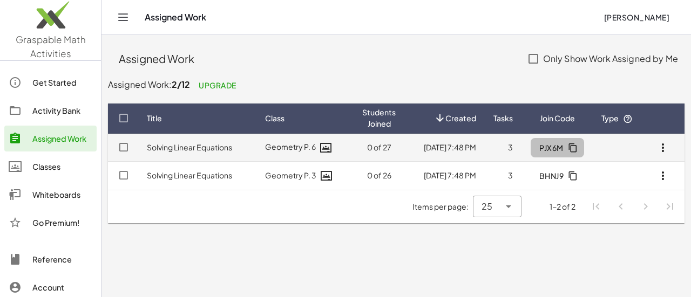
click at [572, 146] on icon "button" at bounding box center [573, 148] width 10 height 10
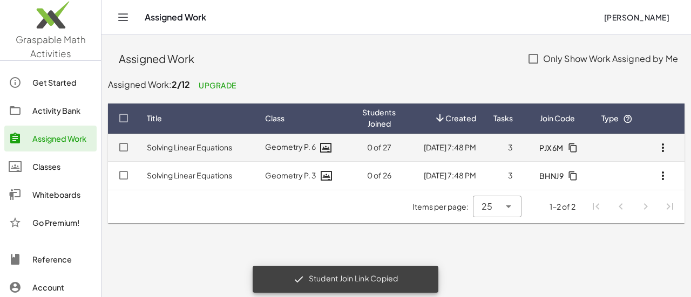
click at [670, 144] on button "button" at bounding box center [663, 148] width 26 height 26
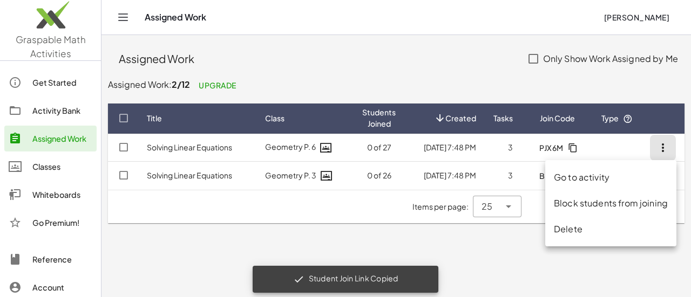
click at [568, 117] on span "Join Code" at bounding box center [557, 118] width 35 height 11
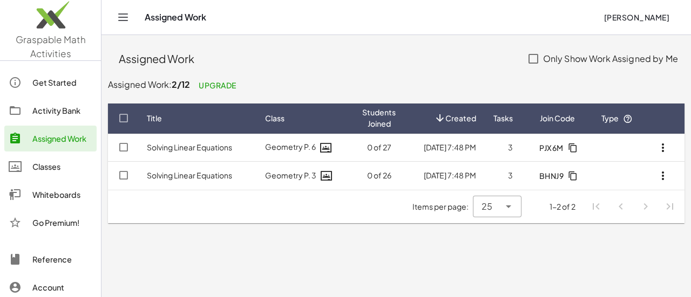
click at [56, 105] on div "Activity Bank" at bounding box center [62, 110] width 60 height 13
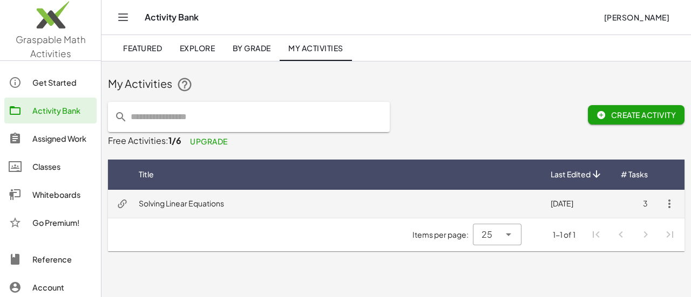
click at [230, 209] on td "Solving Linear Equations" at bounding box center [336, 204] width 412 height 28
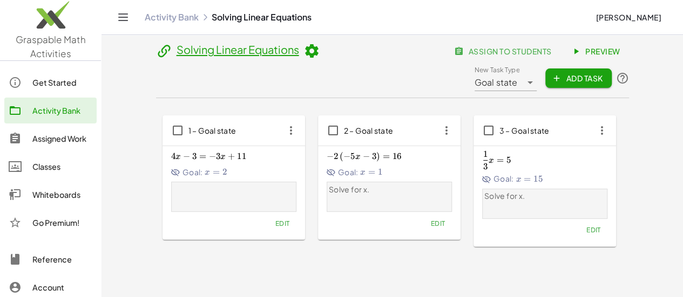
click at [573, 53] on span "Preview" at bounding box center [596, 51] width 47 height 10
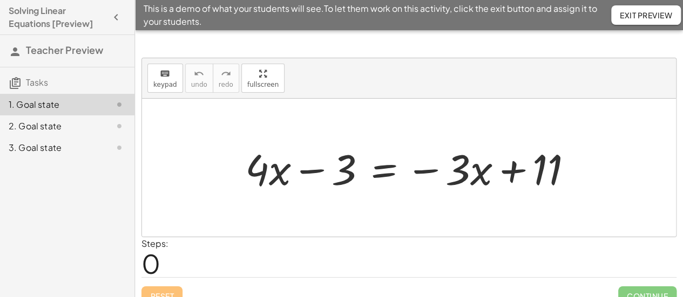
scroll to position [14, 0]
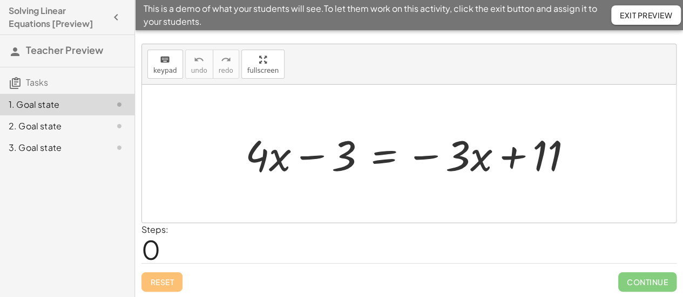
click at [452, 155] on div at bounding box center [413, 154] width 347 height 56
click at [270, 157] on div at bounding box center [413, 154] width 347 height 56
click at [330, 161] on div at bounding box center [413, 154] width 347 height 56
drag, startPoint x: 339, startPoint y: 146, endPoint x: 561, endPoint y: 127, distance: 223.2
click at [561, 127] on div at bounding box center [413, 154] width 347 height 56
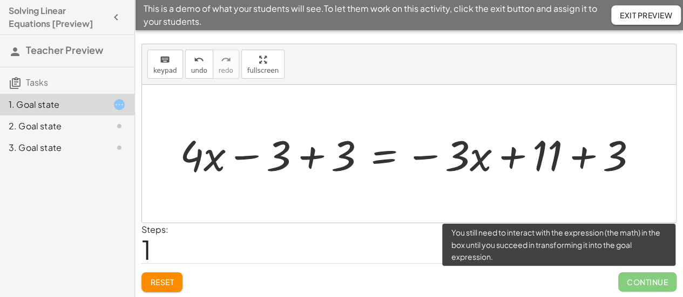
click at [667, 282] on span "Continue" at bounding box center [647, 282] width 58 height 19
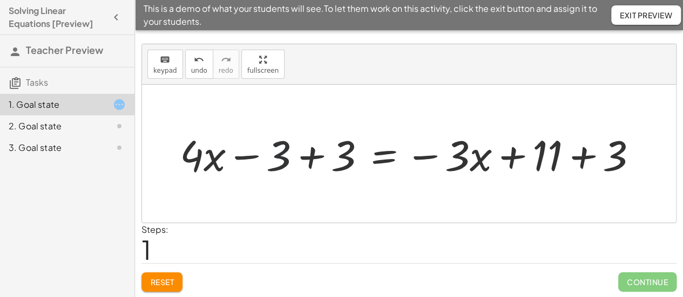
click at [290, 164] on div at bounding box center [412, 154] width 477 height 56
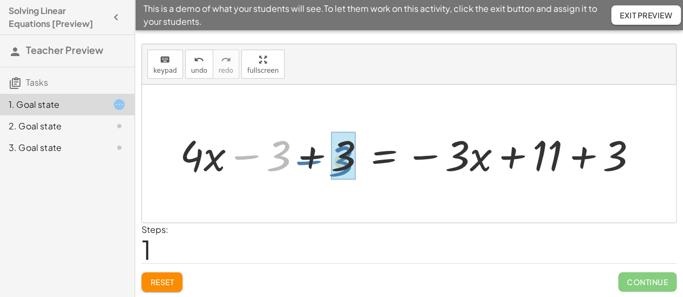
drag, startPoint x: 329, startPoint y: 153, endPoint x: 309, endPoint y: 149, distance: 20.9
click at [309, 149] on div at bounding box center [412, 154] width 477 height 56
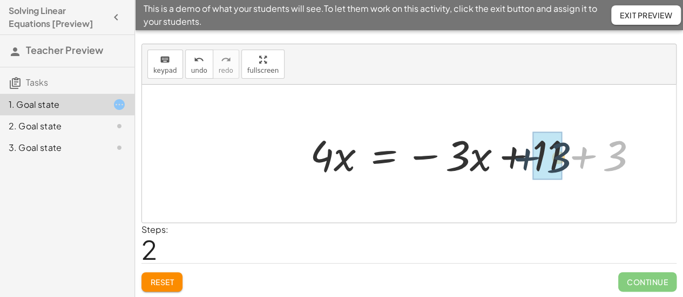
drag, startPoint x: 618, startPoint y: 154, endPoint x: 559, endPoint y: 156, distance: 58.3
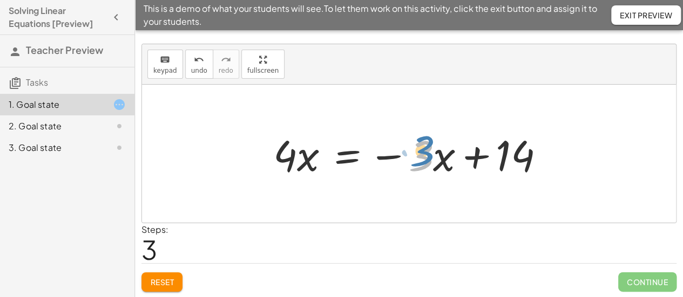
drag, startPoint x: 422, startPoint y: 154, endPoint x: 428, endPoint y: 148, distance: 8.4
click at [428, 148] on div at bounding box center [413, 154] width 291 height 56
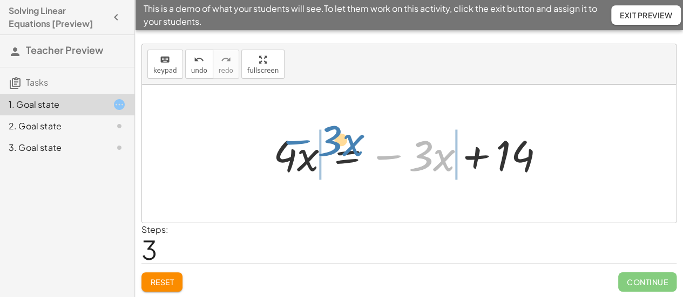
drag, startPoint x: 395, startPoint y: 155, endPoint x: 304, endPoint y: 140, distance: 91.9
click at [304, 140] on div at bounding box center [413, 154] width 291 height 56
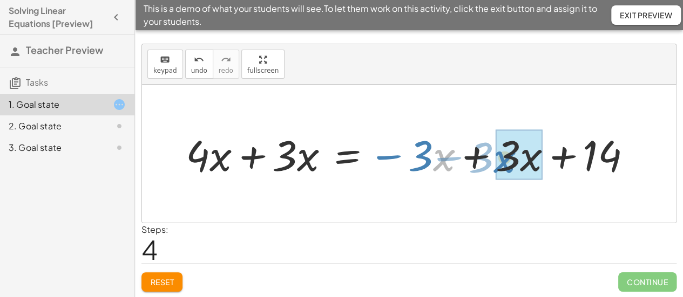
drag, startPoint x: 436, startPoint y: 157, endPoint x: 496, endPoint y: 160, distance: 60.5
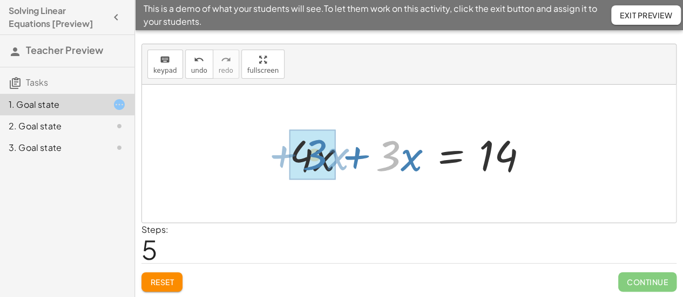
drag, startPoint x: 381, startPoint y: 156, endPoint x: 307, endPoint y: 155, distance: 74.5
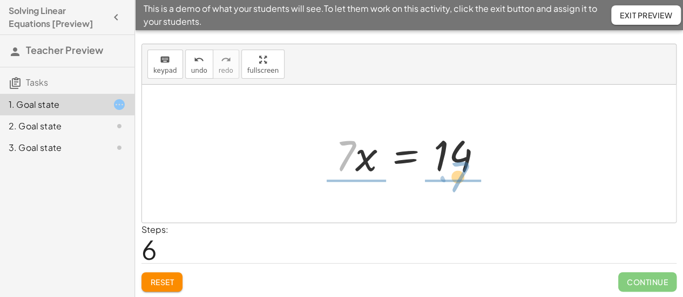
drag, startPoint x: 343, startPoint y: 158, endPoint x: 453, endPoint y: 179, distance: 112.5
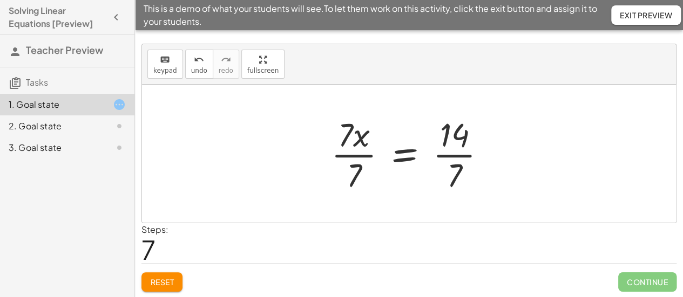
click at [167, 277] on span "Reset" at bounding box center [162, 282] width 24 height 10
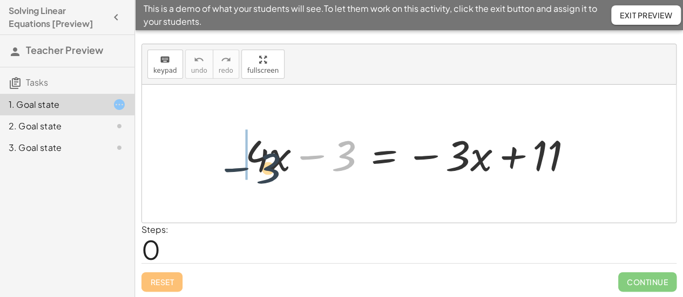
drag, startPoint x: 300, startPoint y: 172, endPoint x: 262, endPoint y: 166, distance: 38.3
click at [262, 166] on div at bounding box center [413, 154] width 347 height 56
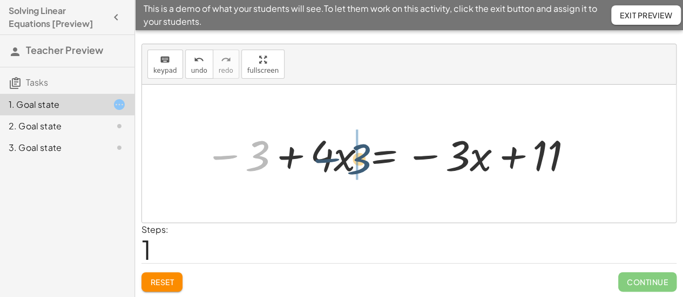
drag, startPoint x: 257, startPoint y: 162, endPoint x: 364, endPoint y: 166, distance: 106.4
click at [364, 166] on div at bounding box center [389, 154] width 380 height 56
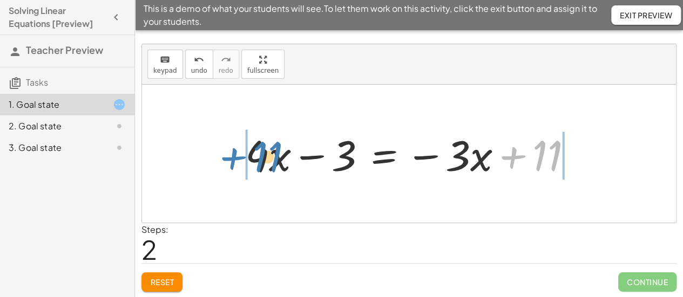
drag, startPoint x: 545, startPoint y: 156, endPoint x: 265, endPoint y: 157, distance: 279.6
click at [265, 157] on div at bounding box center [413, 154] width 347 height 56
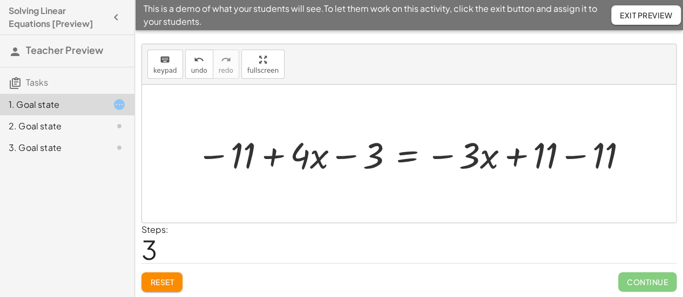
click at [165, 281] on span "Reset" at bounding box center [162, 282] width 24 height 10
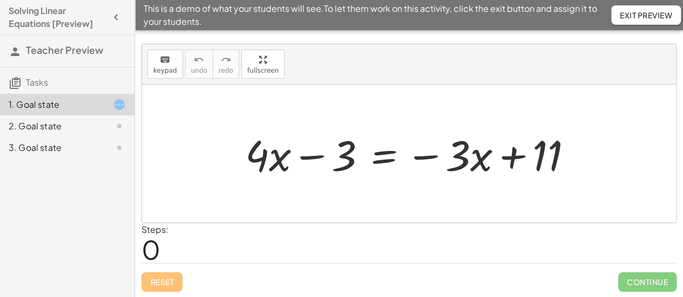
click at [620, 18] on span "Exit Preview" at bounding box center [646, 15] width 52 height 10
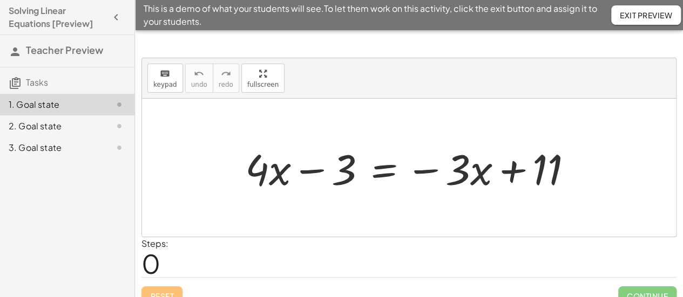
click at [52, 151] on div "3. Goal state" at bounding box center [52, 147] width 87 height 13
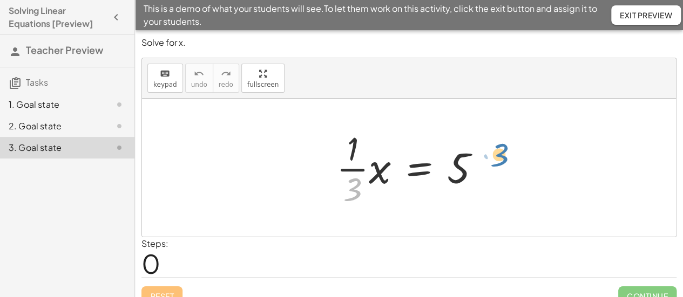
drag, startPoint x: 347, startPoint y: 184, endPoint x: 492, endPoint y: 151, distance: 149.5
click at [492, 151] on div at bounding box center [413, 167] width 164 height 83
drag, startPoint x: 355, startPoint y: 186, endPoint x: 314, endPoint y: 157, distance: 50.2
drag, startPoint x: 354, startPoint y: 182, endPoint x: 478, endPoint y: 160, distance: 126.7
click at [478, 160] on div at bounding box center [413, 167] width 164 height 83
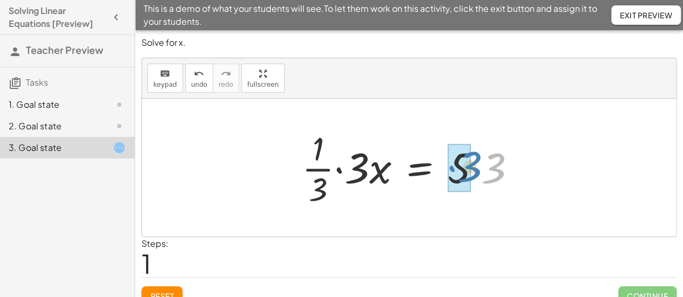
drag, startPoint x: 494, startPoint y: 167, endPoint x: 471, endPoint y: 165, distance: 23.8
click at [471, 165] on div at bounding box center [412, 167] width 233 height 83
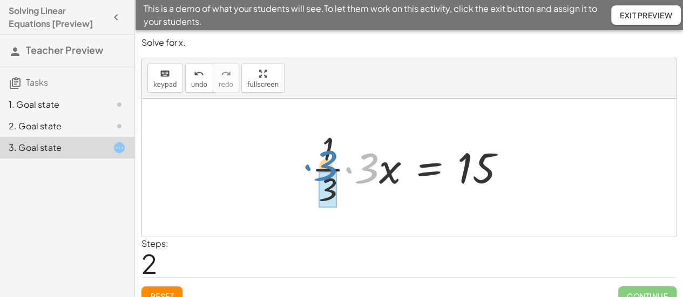
drag, startPoint x: 375, startPoint y: 172, endPoint x: 334, endPoint y: 169, distance: 41.1
click at [334, 169] on div at bounding box center [413, 167] width 214 height 83
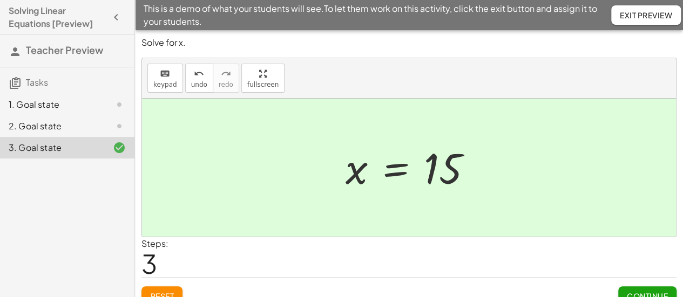
click at [168, 288] on button "Reset" at bounding box center [161, 296] width 41 height 19
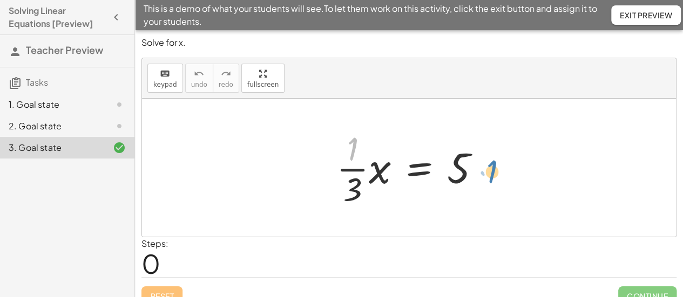
drag, startPoint x: 352, startPoint y: 145, endPoint x: 491, endPoint y: 167, distance: 141.1
click at [491, 167] on div at bounding box center [413, 167] width 164 height 83
drag, startPoint x: 350, startPoint y: 148, endPoint x: 353, endPoint y: 181, distance: 33.1
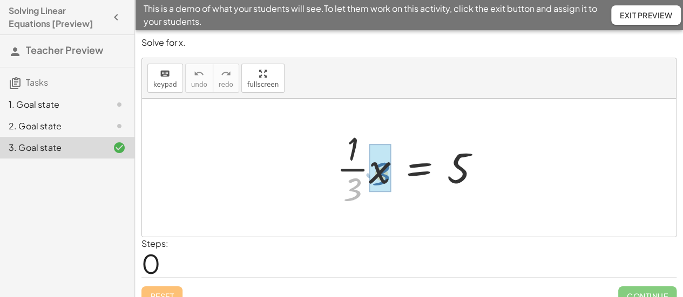
drag, startPoint x: 354, startPoint y: 191, endPoint x: 383, endPoint y: 175, distance: 32.6
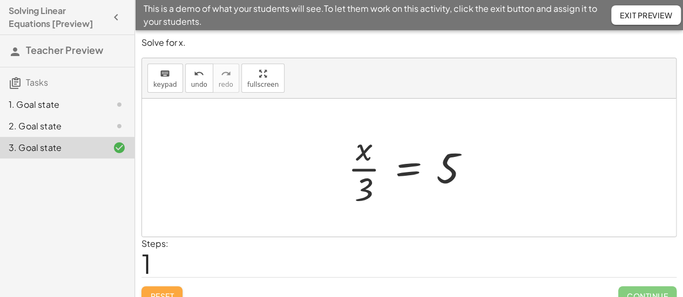
click at [150, 291] on span "Reset" at bounding box center [162, 296] width 24 height 10
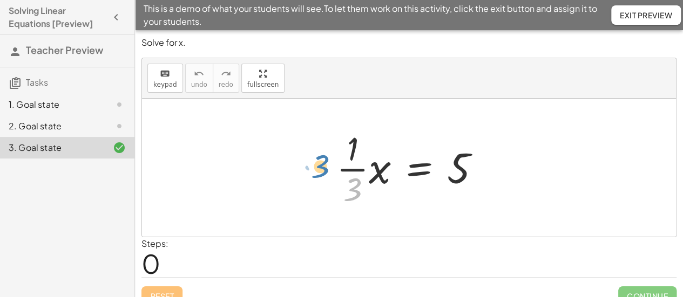
drag, startPoint x: 358, startPoint y: 191, endPoint x: 326, endPoint y: 167, distance: 39.8
drag, startPoint x: 348, startPoint y: 189, endPoint x: 402, endPoint y: 164, distance: 59.9
click at [402, 164] on div at bounding box center [413, 167] width 164 height 83
drag, startPoint x: 354, startPoint y: 189, endPoint x: 494, endPoint y: 167, distance: 142.1
click at [494, 167] on div at bounding box center [413, 167] width 164 height 83
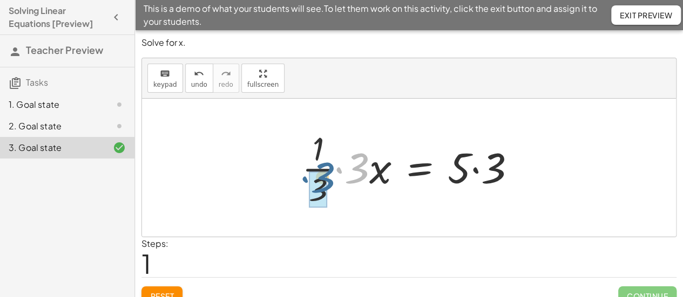
drag, startPoint x: 359, startPoint y: 167, endPoint x: 324, endPoint y: 177, distance: 36.4
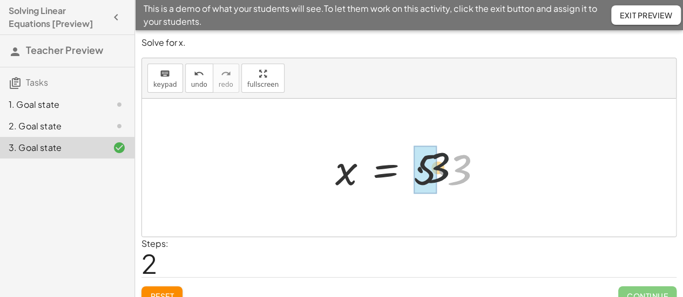
drag, startPoint x: 459, startPoint y: 172, endPoint x: 431, endPoint y: 169, distance: 27.7
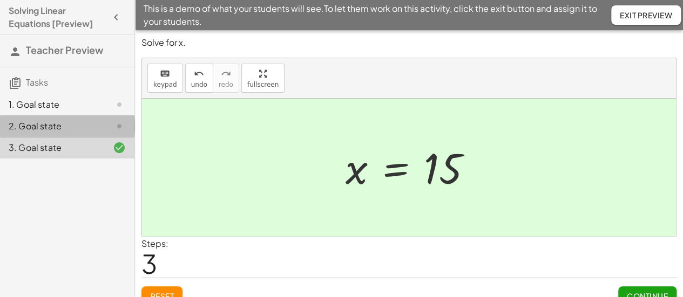
click at [26, 126] on div "2. Goal state" at bounding box center [52, 126] width 87 height 13
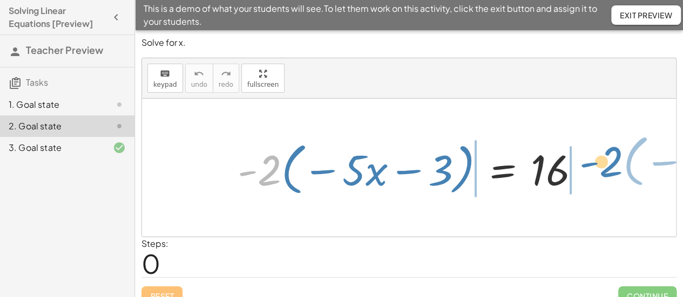
drag, startPoint x: 270, startPoint y: 175, endPoint x: 612, endPoint y: 167, distance: 341.8
click at [612, 167] on div "· - 2 · ( − · 5 · x − 3 ) · - 2 · ( − · 5 · x − 3 ) = 16" at bounding box center [409, 168] width 534 height 138
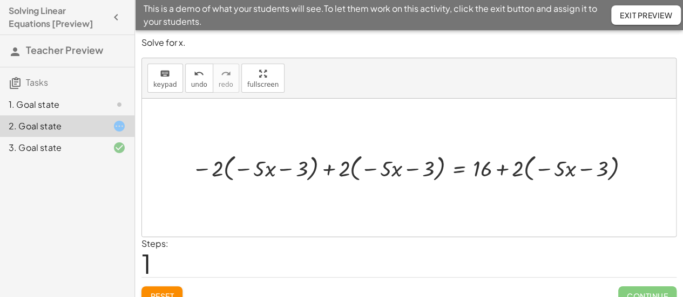
click at [173, 290] on button "Reset" at bounding box center [161, 296] width 41 height 19
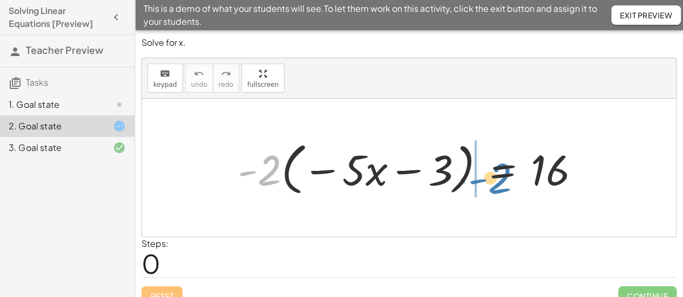
drag, startPoint x: 264, startPoint y: 178, endPoint x: 494, endPoint y: 186, distance: 230.6
click at [494, 186] on div at bounding box center [413, 168] width 362 height 62
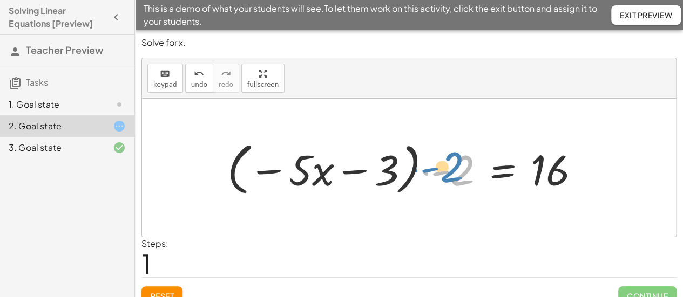
drag, startPoint x: 461, startPoint y: 177, endPoint x: 456, endPoint y: 173, distance: 6.3
click at [456, 173] on div at bounding box center [408, 168] width 372 height 62
drag, startPoint x: 452, startPoint y: 176, endPoint x: 459, endPoint y: 172, distance: 7.8
click at [459, 172] on div at bounding box center [408, 168] width 372 height 62
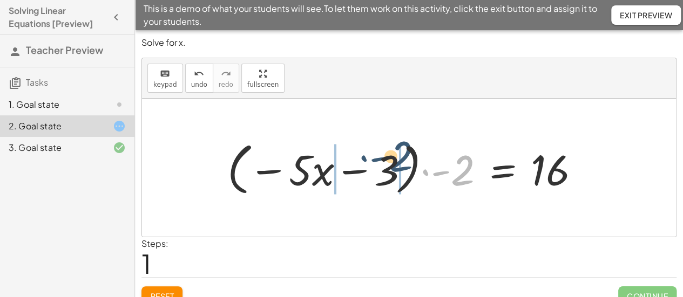
drag, startPoint x: 453, startPoint y: 175, endPoint x: 391, endPoint y: 161, distance: 63.5
click at [391, 161] on div at bounding box center [408, 168] width 372 height 62
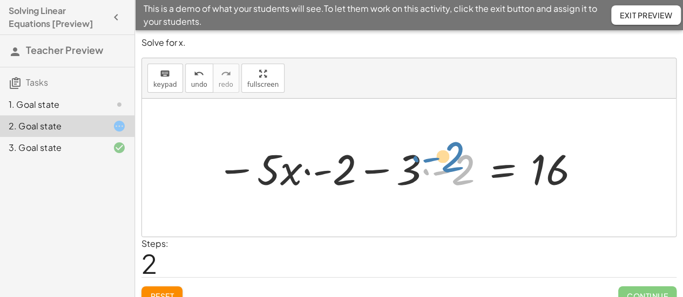
drag, startPoint x: 456, startPoint y: 167, endPoint x: 449, endPoint y: 158, distance: 11.7
click at [449, 158] on div at bounding box center [399, 168] width 376 height 56
click at [165, 291] on span "Reset" at bounding box center [162, 296] width 24 height 10
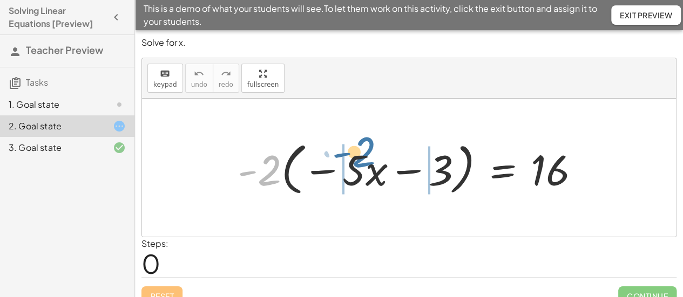
drag, startPoint x: 262, startPoint y: 177, endPoint x: 357, endPoint y: 159, distance: 96.1
click at [357, 159] on div at bounding box center [413, 168] width 362 height 62
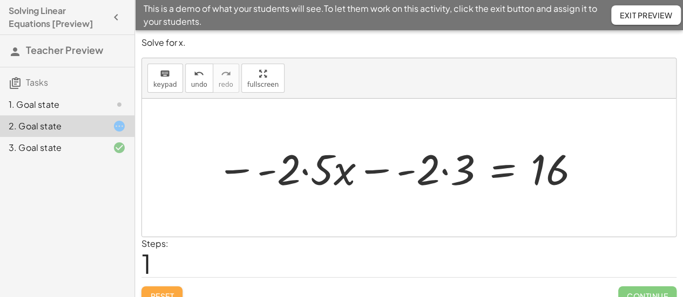
click at [164, 287] on button "Reset" at bounding box center [161, 296] width 41 height 19
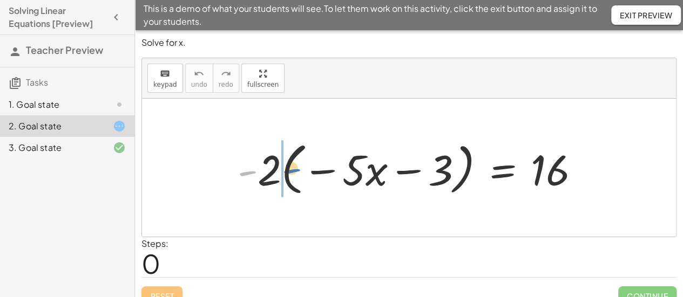
drag, startPoint x: 279, startPoint y: 178, endPoint x: 294, endPoint y: 178, distance: 15.1
click at [294, 178] on div at bounding box center [413, 168] width 362 height 62
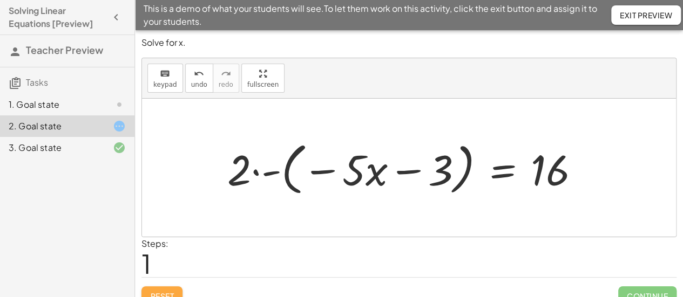
click at [168, 289] on button "Reset" at bounding box center [161, 296] width 41 height 19
click at [168, 289] on div "Reset Continue" at bounding box center [408, 291] width 535 height 29
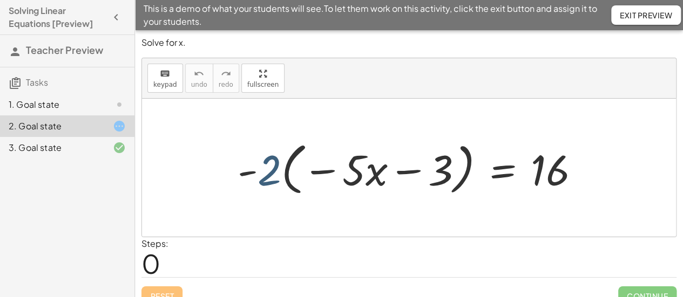
click at [266, 173] on div at bounding box center [413, 168] width 362 height 62
click at [252, 173] on div at bounding box center [413, 168] width 362 height 62
drag, startPoint x: 266, startPoint y: 164, endPoint x: 336, endPoint y: 181, distance: 72.1
click at [336, 181] on div at bounding box center [413, 168] width 362 height 62
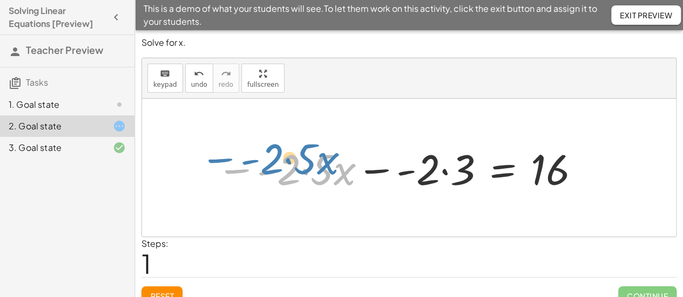
drag, startPoint x: 246, startPoint y: 167, endPoint x: 229, endPoint y: 156, distance: 19.9
click at [229, 156] on div at bounding box center [399, 168] width 376 height 56
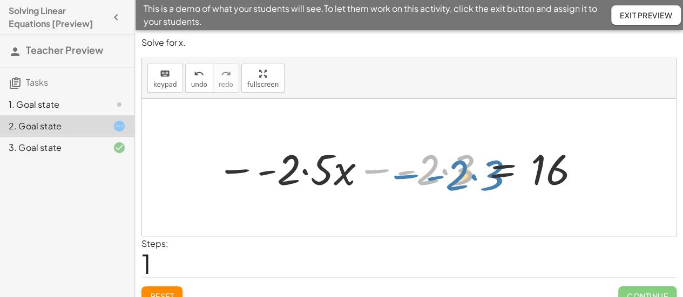
drag, startPoint x: 377, startPoint y: 169, endPoint x: 384, endPoint y: 172, distance: 7.3
click at [384, 172] on div at bounding box center [399, 168] width 376 height 56
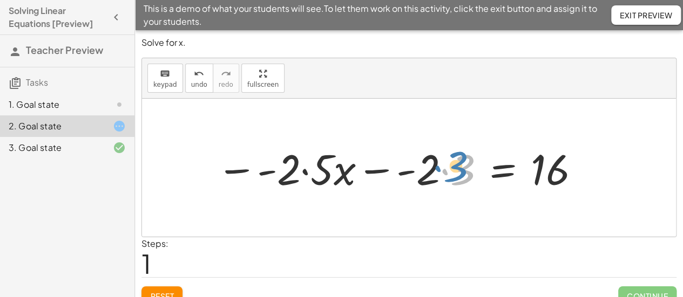
drag, startPoint x: 446, startPoint y: 173, endPoint x: 440, endPoint y: 171, distance: 6.3
click at [440, 171] on div at bounding box center [399, 168] width 376 height 56
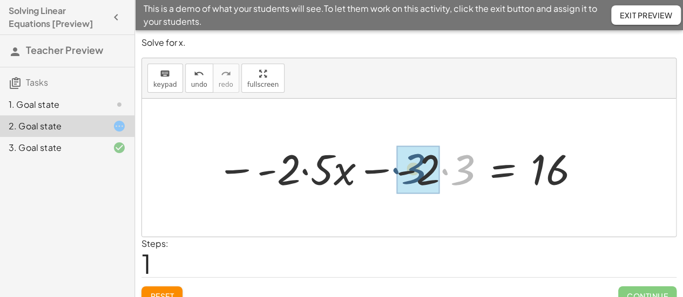
drag, startPoint x: 459, startPoint y: 179, endPoint x: 435, endPoint y: 181, distance: 23.8
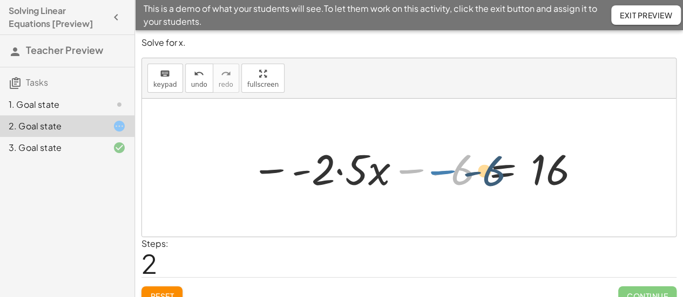
drag, startPoint x: 415, startPoint y: 170, endPoint x: 447, endPoint y: 171, distance: 31.9
click at [447, 171] on div at bounding box center [416, 168] width 341 height 56
drag, startPoint x: 466, startPoint y: 176, endPoint x: 457, endPoint y: 177, distance: 9.7
click at [457, 177] on div at bounding box center [416, 168] width 341 height 56
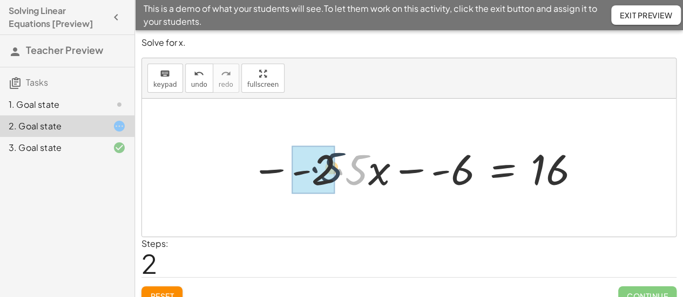
drag, startPoint x: 356, startPoint y: 169, endPoint x: 324, endPoint y: 167, distance: 31.9
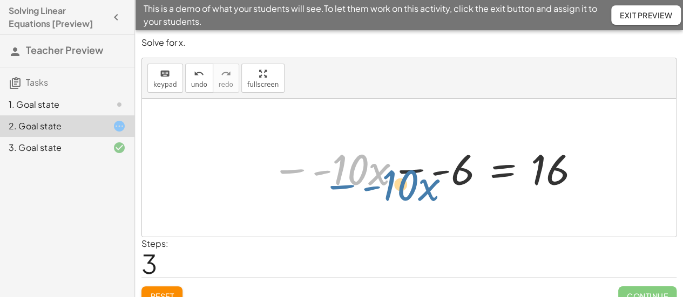
drag, startPoint x: 299, startPoint y: 166, endPoint x: 335, endPoint y: 175, distance: 36.8
click at [335, 175] on div at bounding box center [426, 168] width 321 height 56
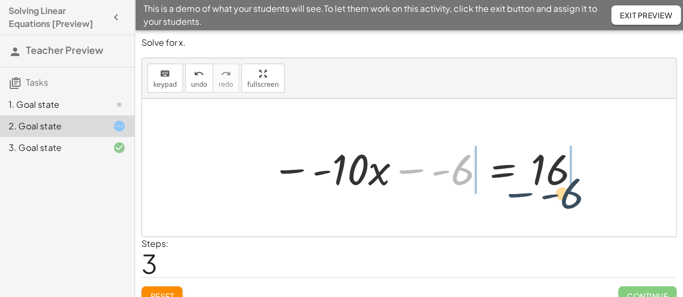
drag, startPoint x: 419, startPoint y: 165, endPoint x: 534, endPoint y: 180, distance: 116.4
click at [534, 180] on div at bounding box center [426, 168] width 321 height 56
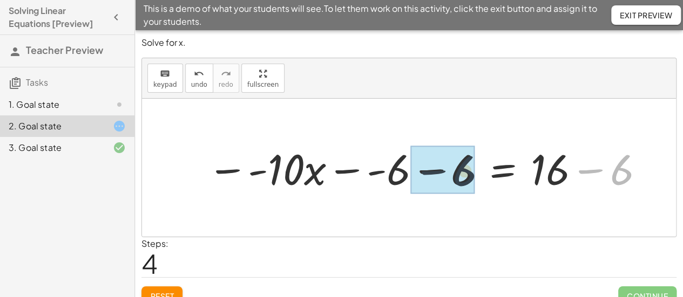
drag, startPoint x: 610, startPoint y: 173, endPoint x: 439, endPoint y: 168, distance: 170.7
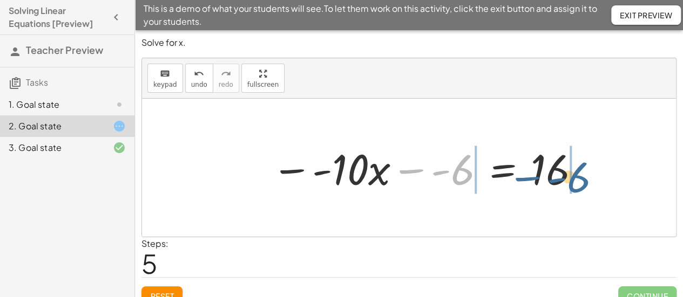
drag, startPoint x: 412, startPoint y: 169, endPoint x: 525, endPoint y: 177, distance: 113.6
click at [525, 177] on div at bounding box center [426, 168] width 321 height 56
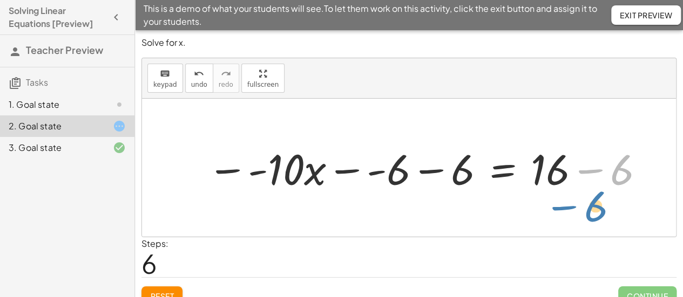
drag, startPoint x: 601, startPoint y: 171, endPoint x: 575, endPoint y: 207, distance: 43.7
click at [575, 207] on div "· - 2 · ( − · 5 · x − 3 ) = 16 − · - 2 · 5 · x − · - 2 · 3 = 16 − · - 2 · 5 · x…" at bounding box center [409, 168] width 534 height 138
click at [200, 86] on span "undo" at bounding box center [199, 85] width 16 height 8
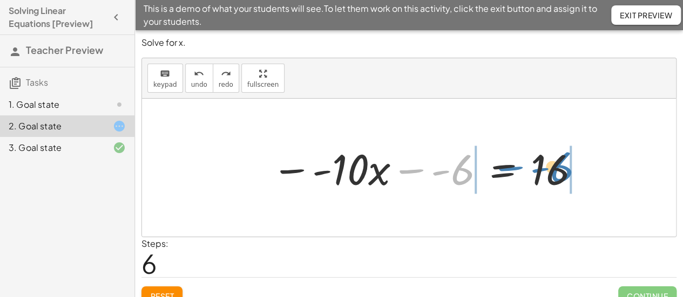
drag, startPoint x: 407, startPoint y: 171, endPoint x: 506, endPoint y: 168, distance: 99.4
click at [506, 168] on div at bounding box center [426, 168] width 321 height 56
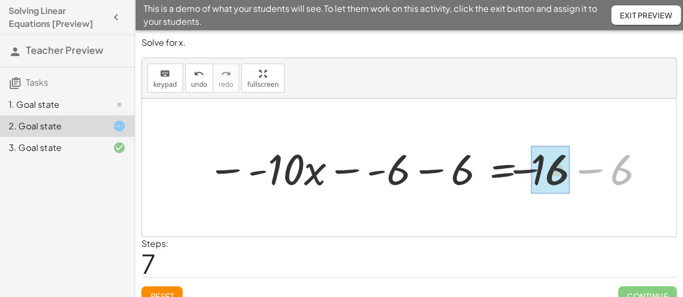
drag, startPoint x: 620, startPoint y: 179, endPoint x: 564, endPoint y: 179, distance: 56.7
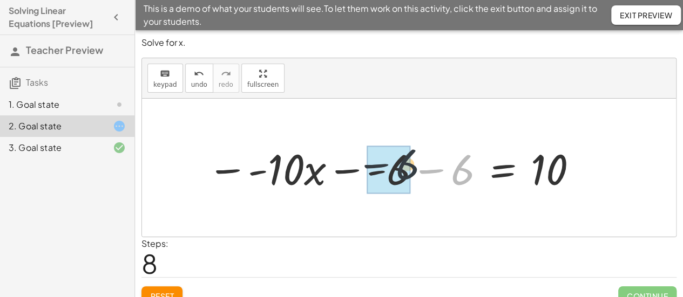
drag, startPoint x: 465, startPoint y: 175, endPoint x: 409, endPoint y: 170, distance: 56.4
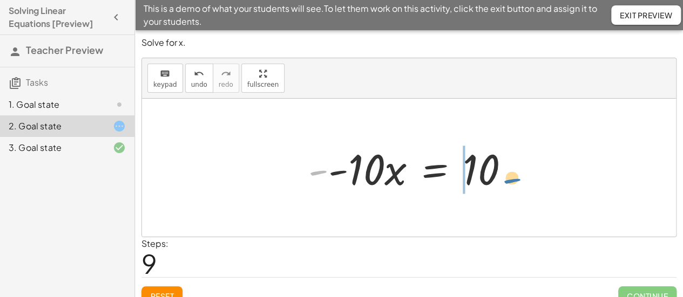
drag, startPoint x: 323, startPoint y: 169, endPoint x: 517, endPoint y: 177, distance: 193.9
click at [517, 177] on div at bounding box center [413, 168] width 221 height 56
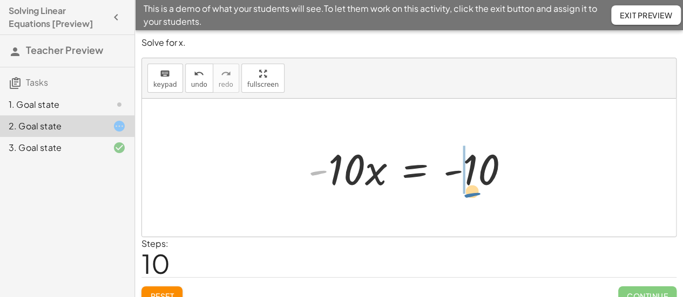
drag, startPoint x: 324, startPoint y: 173, endPoint x: 478, endPoint y: 194, distance: 154.7
click at [478, 194] on div at bounding box center [413, 168] width 221 height 56
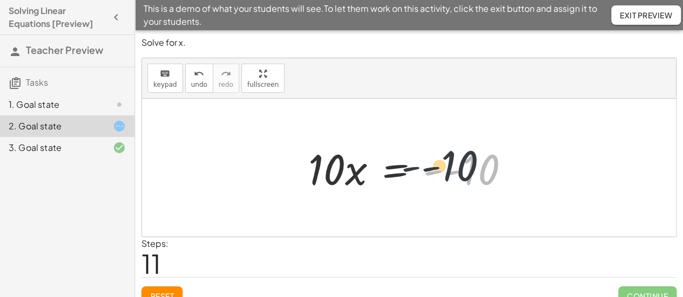
drag, startPoint x: 479, startPoint y: 173, endPoint x: 457, endPoint y: 169, distance: 23.0
click at [457, 169] on div at bounding box center [413, 168] width 221 height 56
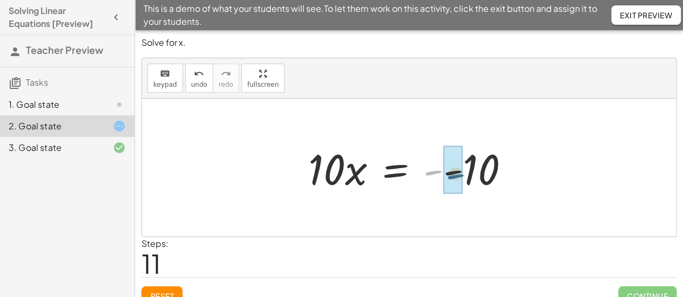
drag, startPoint x: 432, startPoint y: 171, endPoint x: 455, endPoint y: 175, distance: 23.0
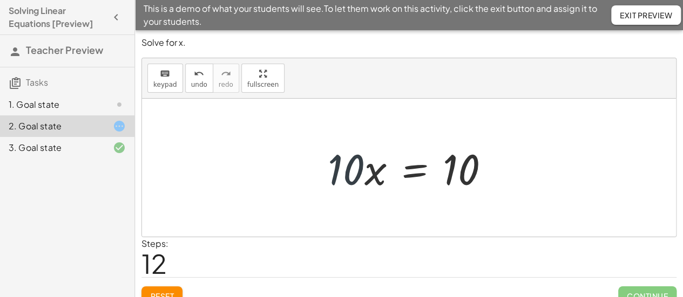
click at [324, 171] on div at bounding box center [412, 168] width 181 height 56
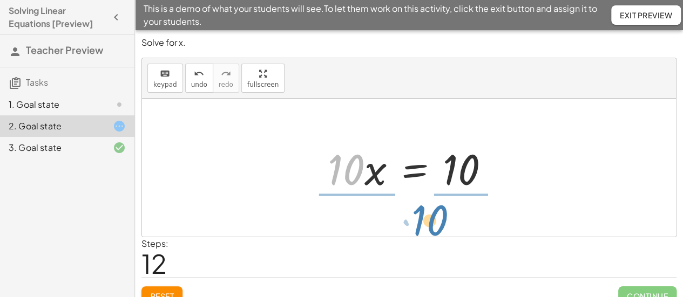
drag, startPoint x: 342, startPoint y: 171, endPoint x: 430, endPoint y: 223, distance: 102.4
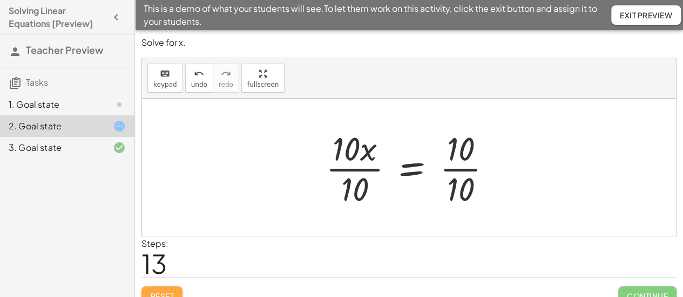
click at [161, 291] on span "Reset" at bounding box center [162, 296] width 24 height 10
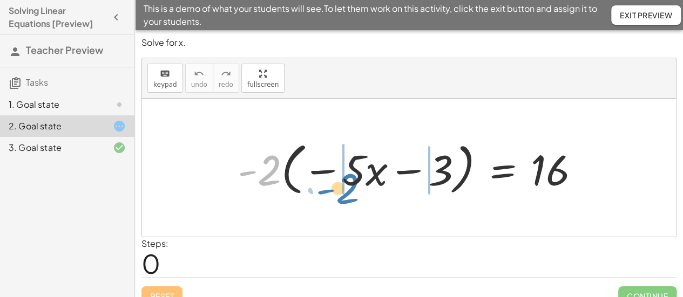
drag, startPoint x: 260, startPoint y: 178, endPoint x: 338, endPoint y: 196, distance: 80.4
click at [338, 196] on div at bounding box center [413, 168] width 362 height 62
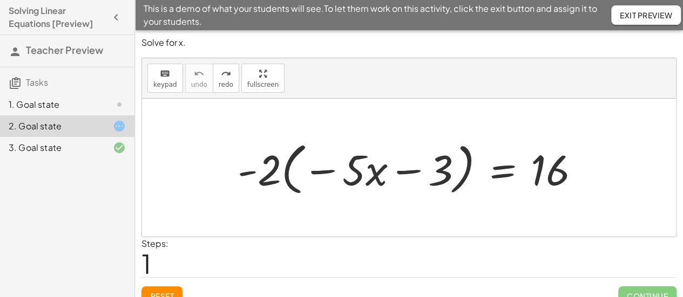
click at [90, 107] on div "1. Goal state" at bounding box center [52, 104] width 87 height 13
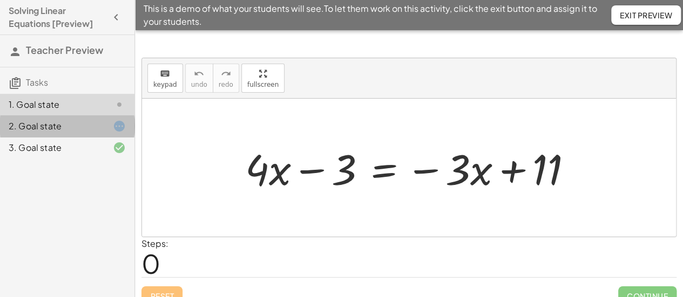
click at [90, 133] on div "2. Goal state" at bounding box center [67, 127] width 134 height 22
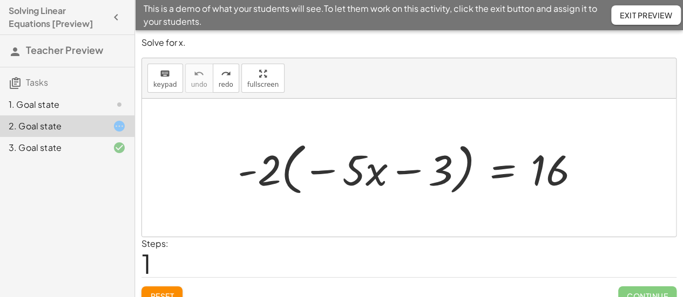
click at [91, 138] on div "3. Goal state" at bounding box center [67, 148] width 134 height 22
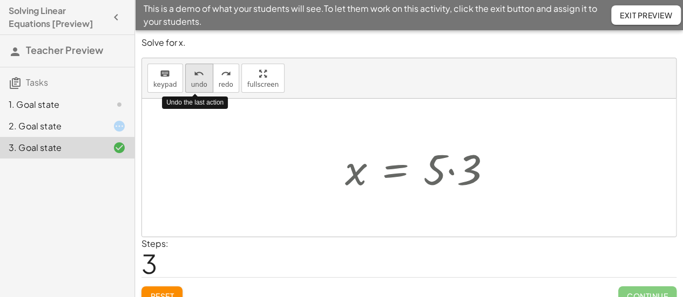
click at [199, 77] on icon "undo" at bounding box center [199, 73] width 10 height 13
